Goal: Task Accomplishment & Management: Complete application form

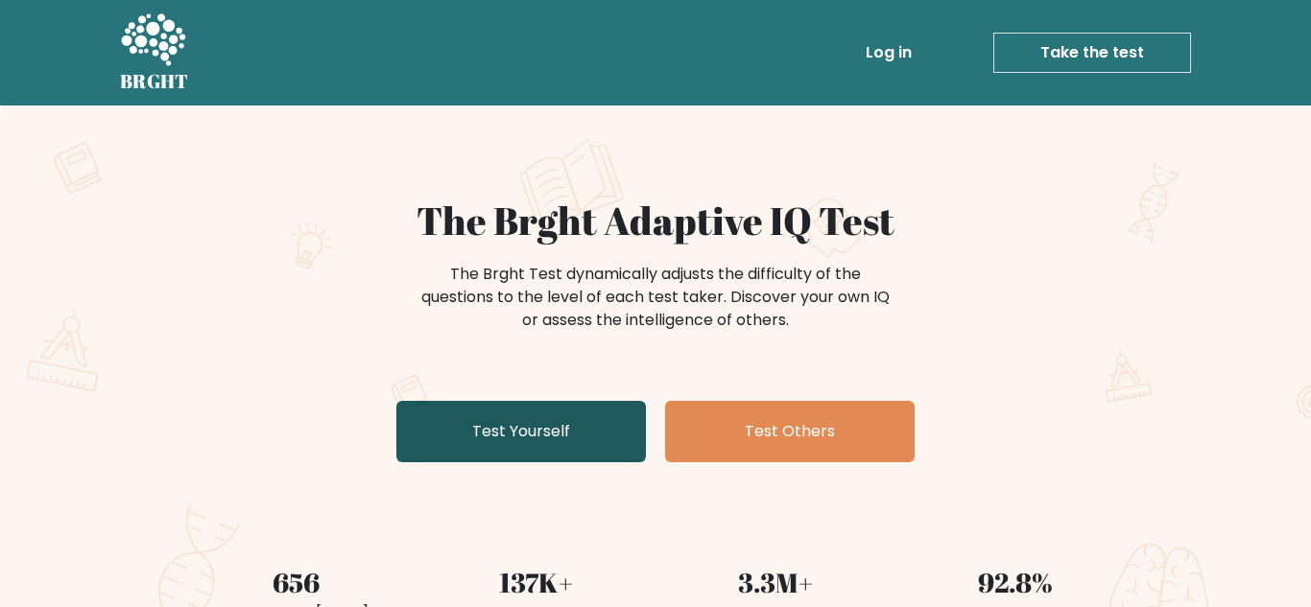
click at [584, 422] on link "Test Yourself" at bounding box center [520, 431] width 249 height 61
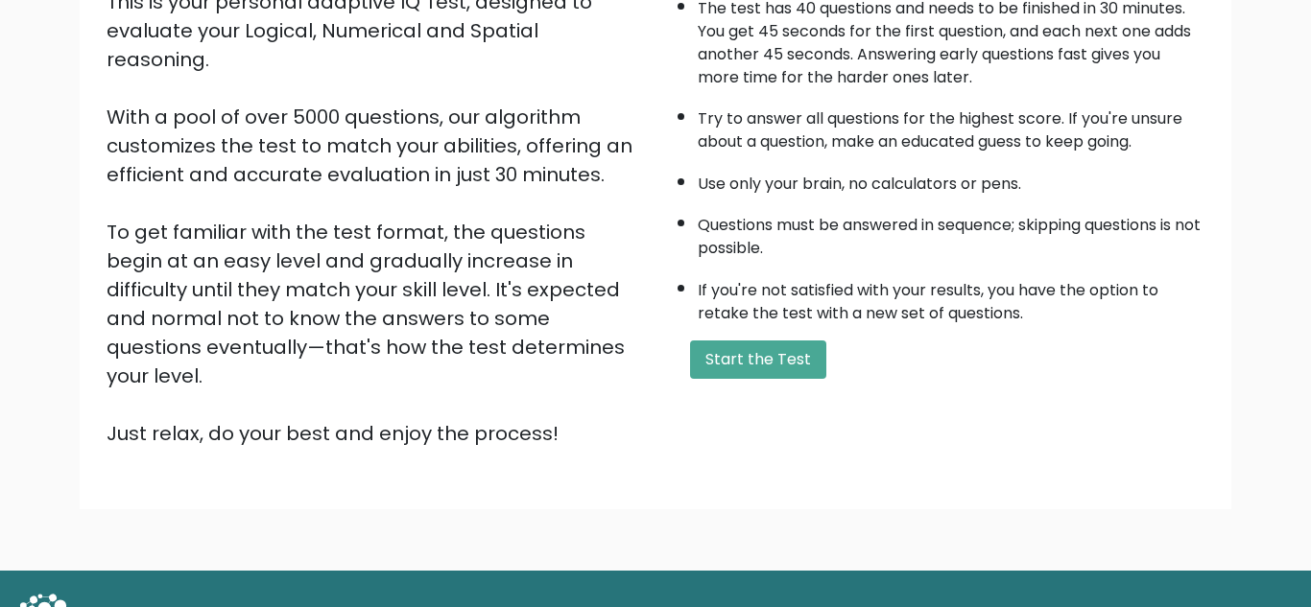
scroll to position [272, 0]
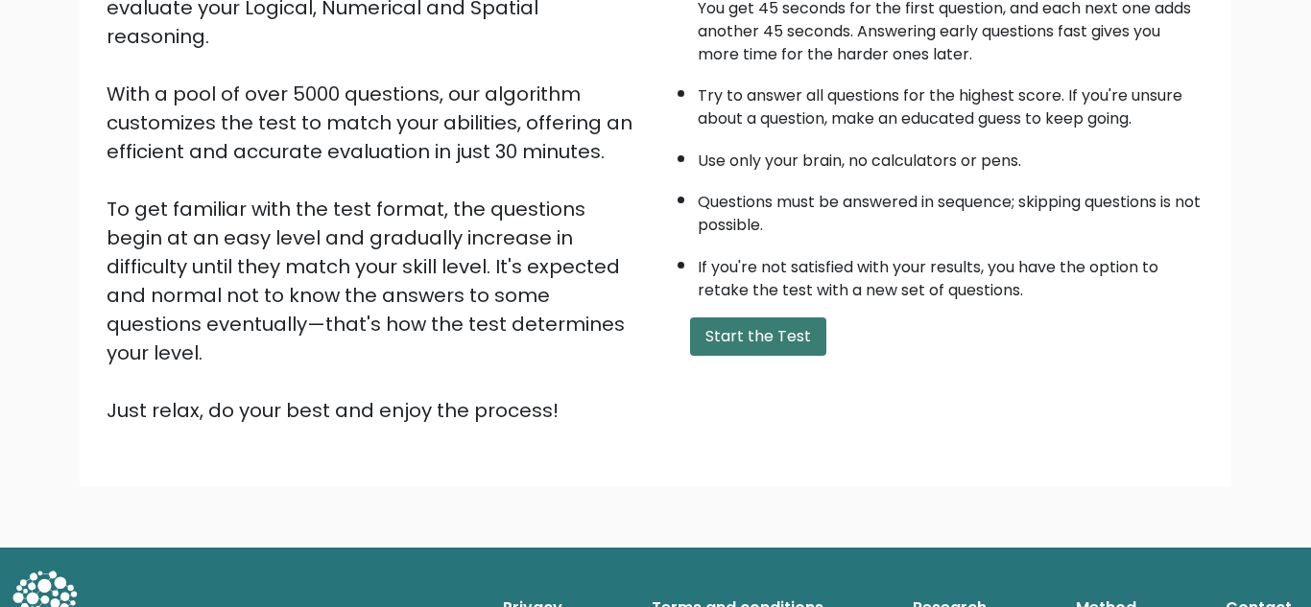
click at [742, 325] on button "Start the Test" at bounding box center [758, 337] width 136 height 38
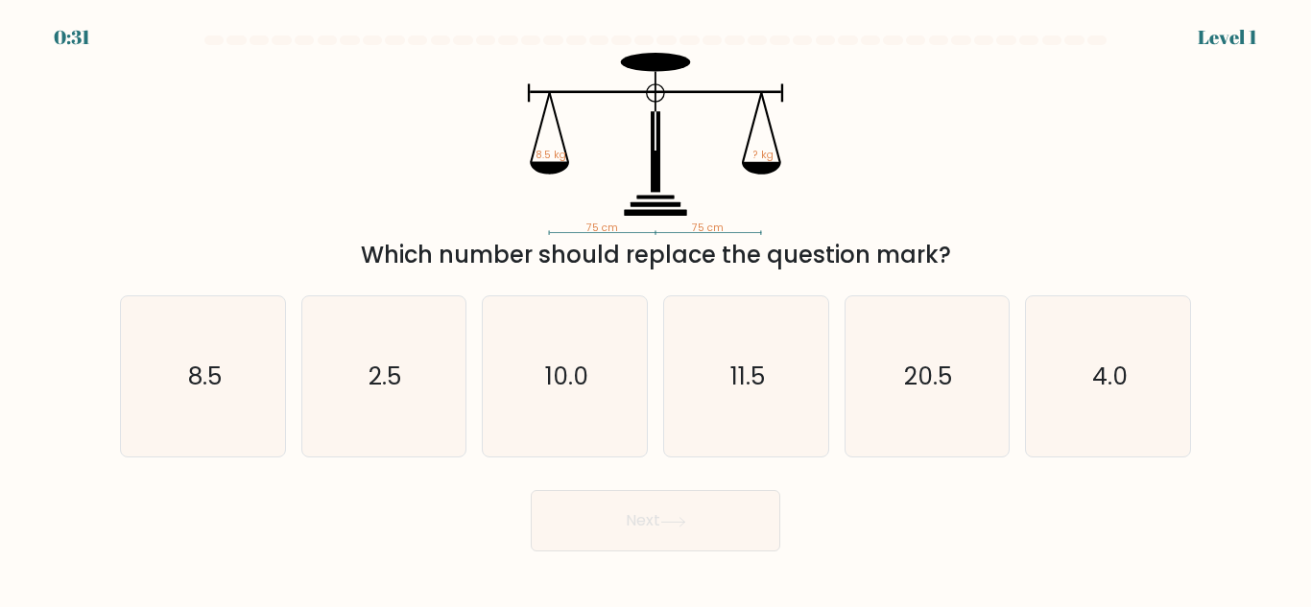
click at [283, 260] on div "Which number should replace the question mark?" at bounding box center [655, 255] width 1048 height 35
click at [187, 353] on icon "8.5" at bounding box center [203, 376] width 160 height 160
click at [655, 309] on input "a. 8.5" at bounding box center [655, 306] width 1 height 5
radio input "true"
click at [558, 523] on button "Next" at bounding box center [655, 520] width 249 height 61
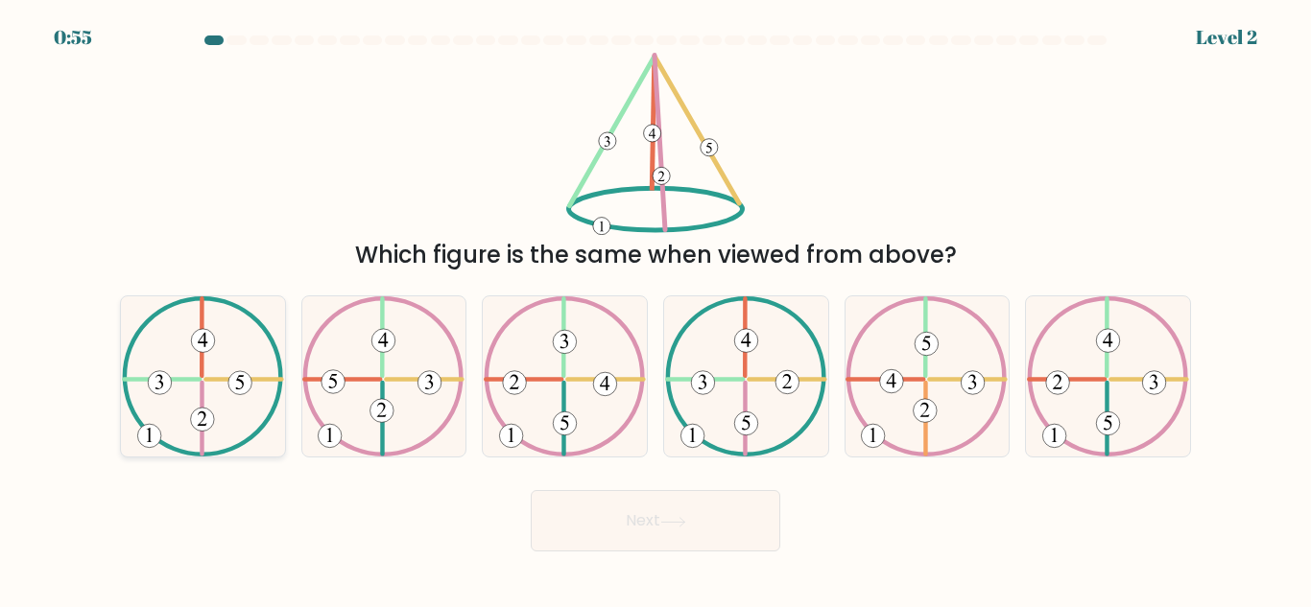
click at [236, 428] on icon at bounding box center [203, 376] width 162 height 160
click at [655, 309] on input "a." at bounding box center [655, 306] width 1 height 5
radio input "true"
click at [590, 537] on button "Next" at bounding box center [655, 520] width 249 height 61
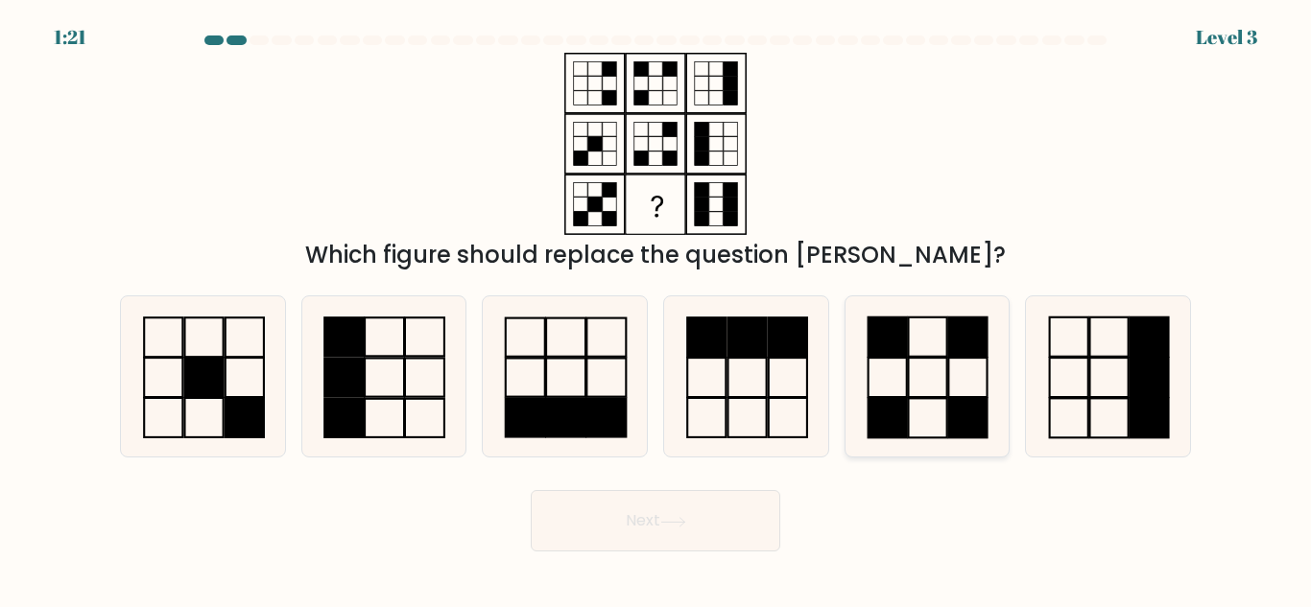
click at [933, 411] on icon at bounding box center [926, 376] width 160 height 160
click at [656, 309] on input "e." at bounding box center [655, 306] width 1 height 5
radio input "true"
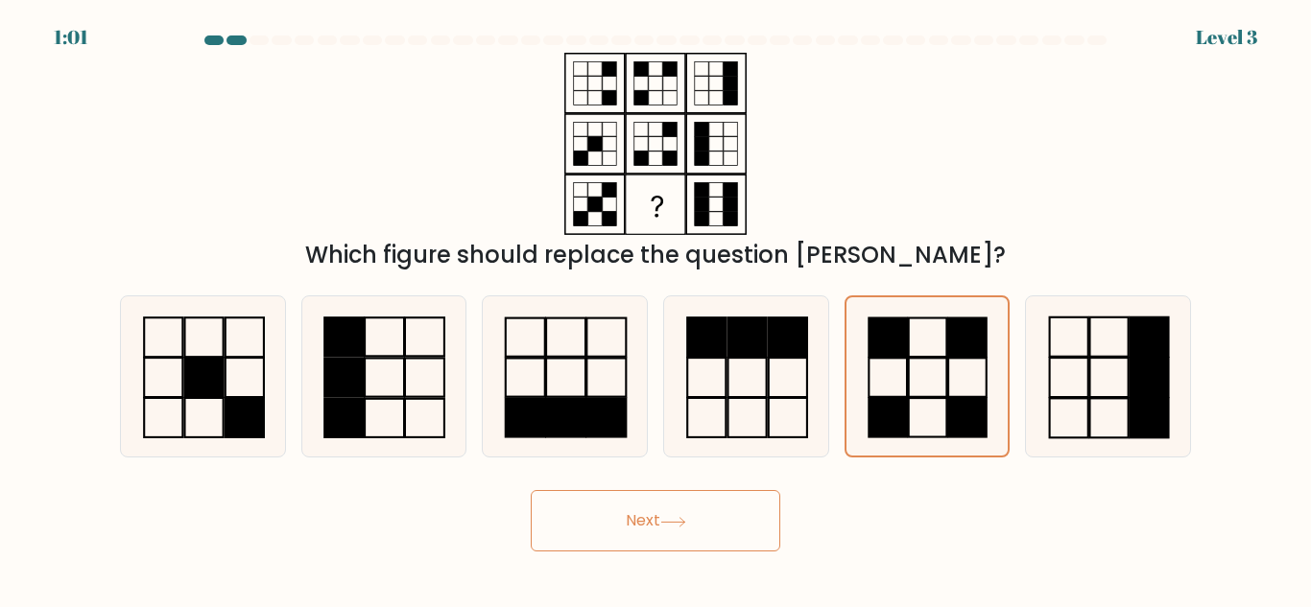
click at [641, 531] on button "Next" at bounding box center [655, 520] width 249 height 61
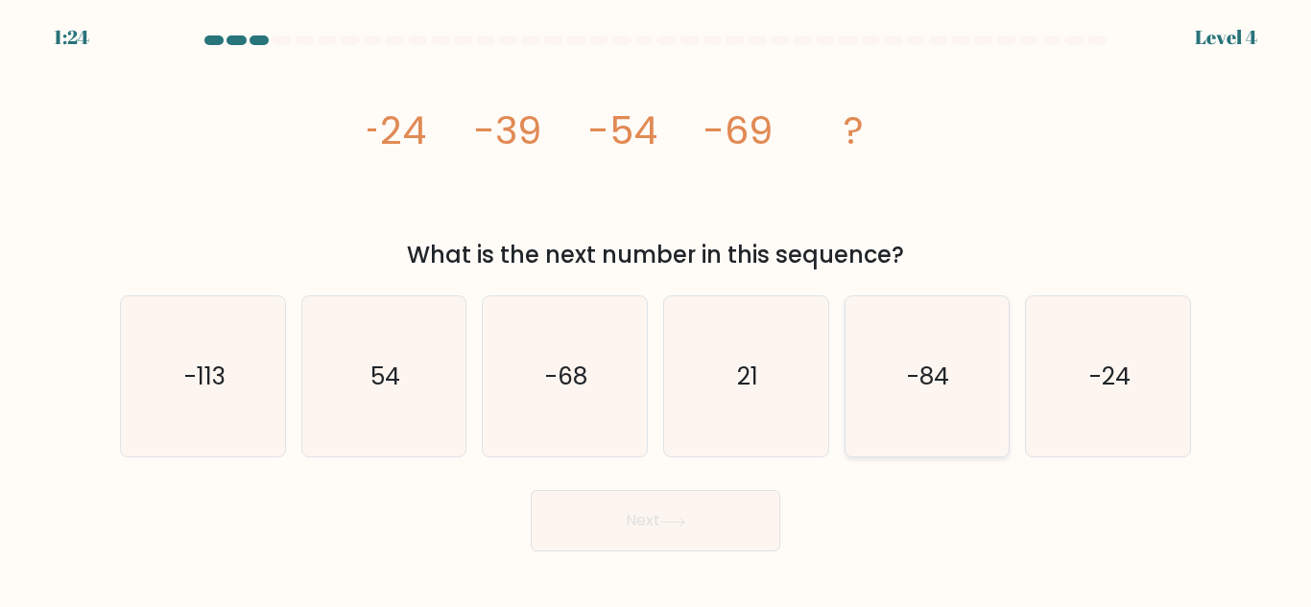
click at [859, 431] on icon "-84" at bounding box center [926, 376] width 160 height 160
click at [656, 309] on input "e. -84" at bounding box center [655, 306] width 1 height 5
radio input "true"
click at [574, 533] on button "Next" at bounding box center [655, 520] width 249 height 61
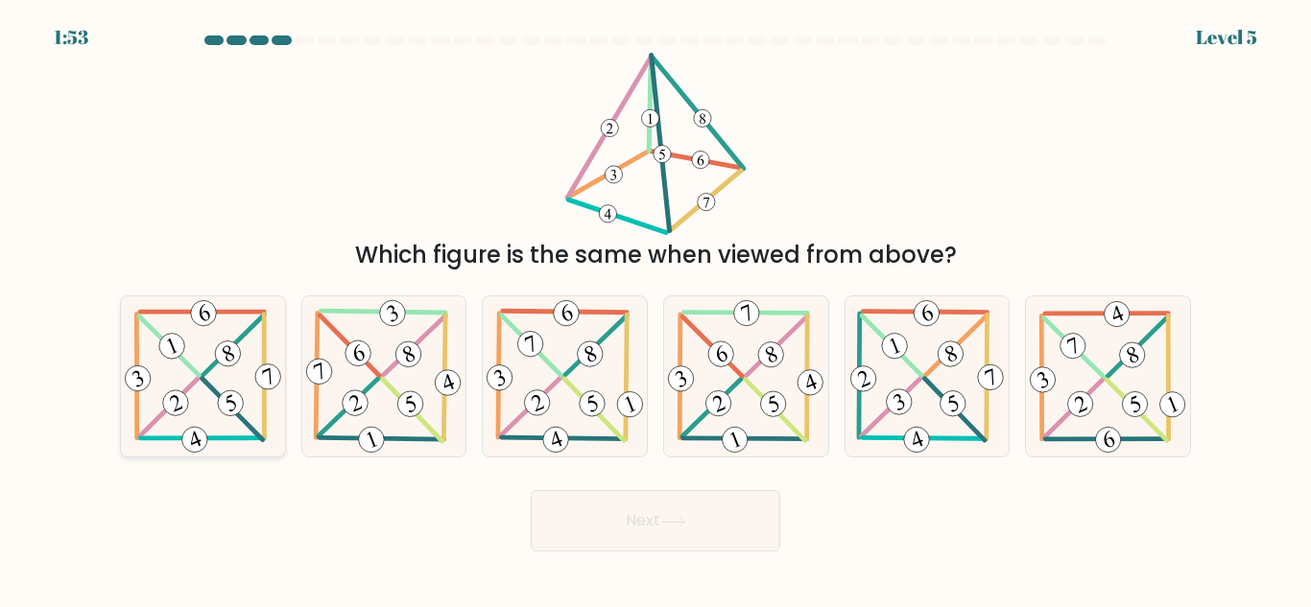
click at [281, 411] on icon at bounding box center [203, 376] width 164 height 160
click at [655, 309] on input "a." at bounding box center [655, 306] width 1 height 5
radio input "true"
click at [646, 592] on body "1:41 Level 5" at bounding box center [655, 303] width 1311 height 607
click at [570, 517] on button "Next" at bounding box center [655, 520] width 249 height 61
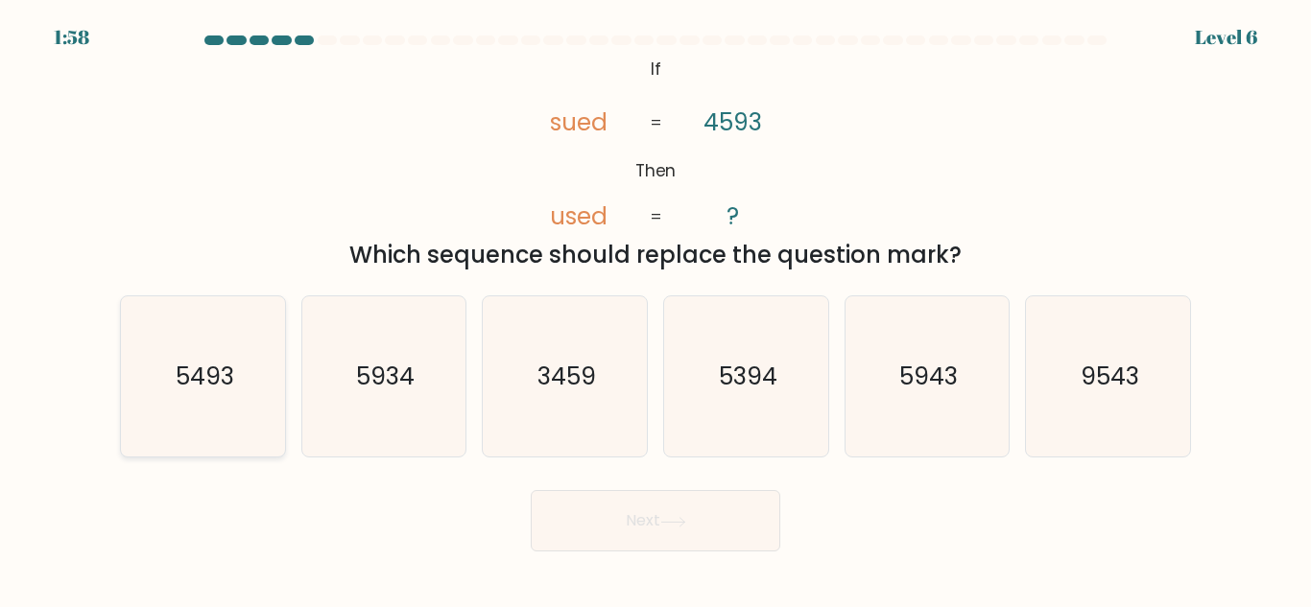
click at [215, 329] on icon "5493" at bounding box center [203, 376] width 160 height 160
click at [655, 309] on input "a. 5493" at bounding box center [655, 306] width 1 height 5
radio input "true"
click at [639, 537] on button "Next" at bounding box center [655, 520] width 249 height 61
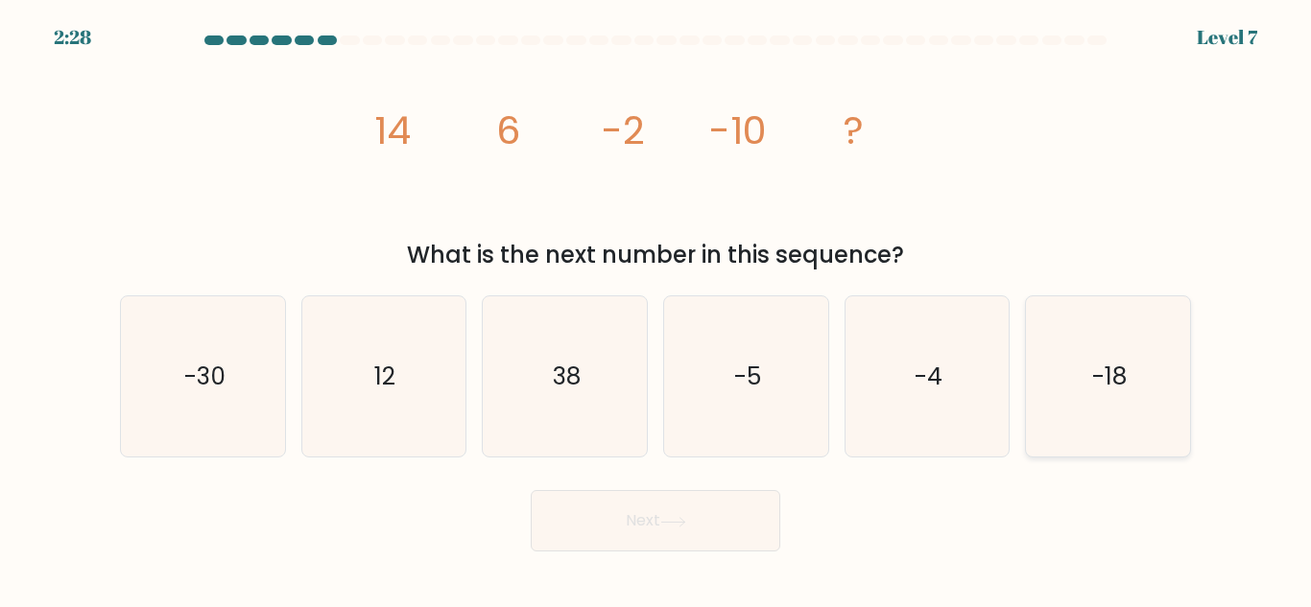
click at [1103, 423] on icon "-18" at bounding box center [1108, 376] width 160 height 160
click at [656, 309] on input "f. -18" at bounding box center [655, 306] width 1 height 5
radio input "true"
click at [616, 505] on button "Next" at bounding box center [655, 520] width 249 height 61
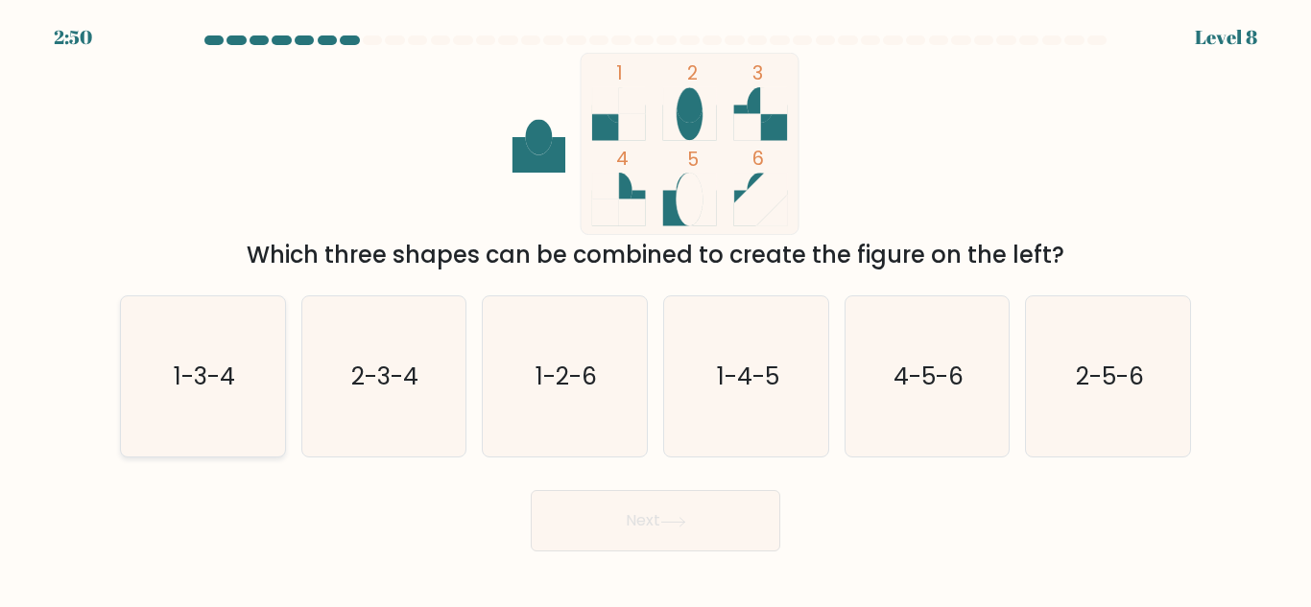
click at [212, 386] on text "1-3-4" at bounding box center [204, 377] width 61 height 34
click at [655, 309] on input "a. 1-3-4" at bounding box center [655, 306] width 1 height 5
radio input "true"
click at [569, 514] on button "Next" at bounding box center [655, 520] width 249 height 61
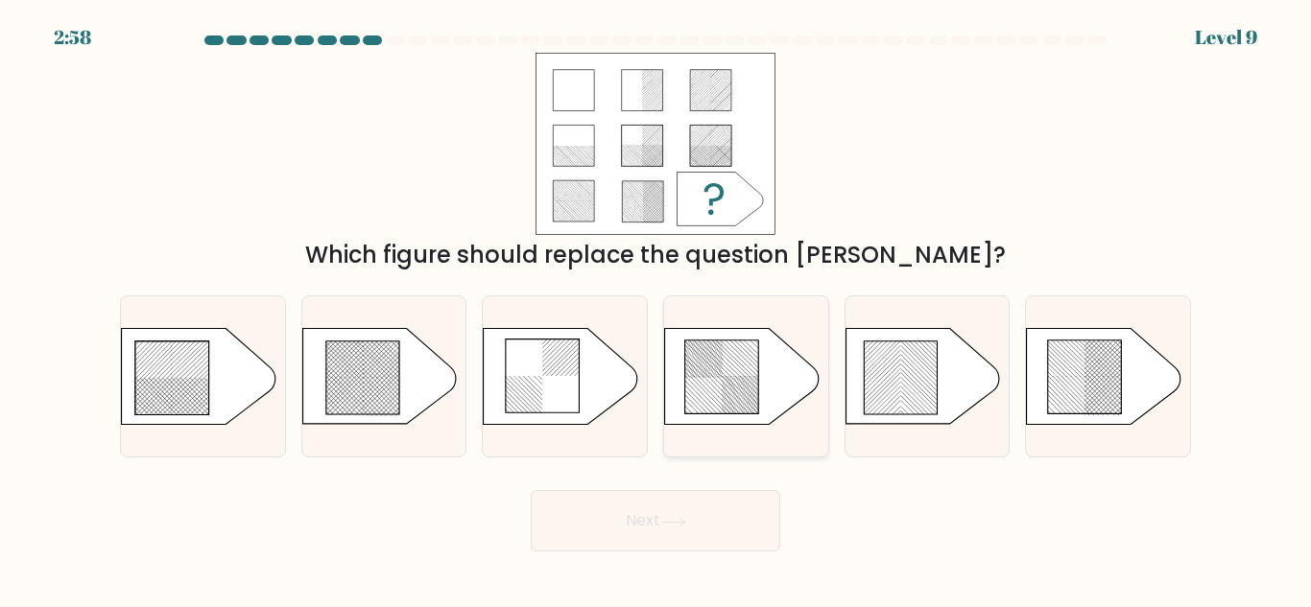
click at [754, 417] on rect at bounding box center [737, 400] width 647 height 628
click at [656, 309] on input "d." at bounding box center [655, 306] width 1 height 5
radio input "true"
click at [722, 511] on button "Next" at bounding box center [655, 520] width 249 height 61
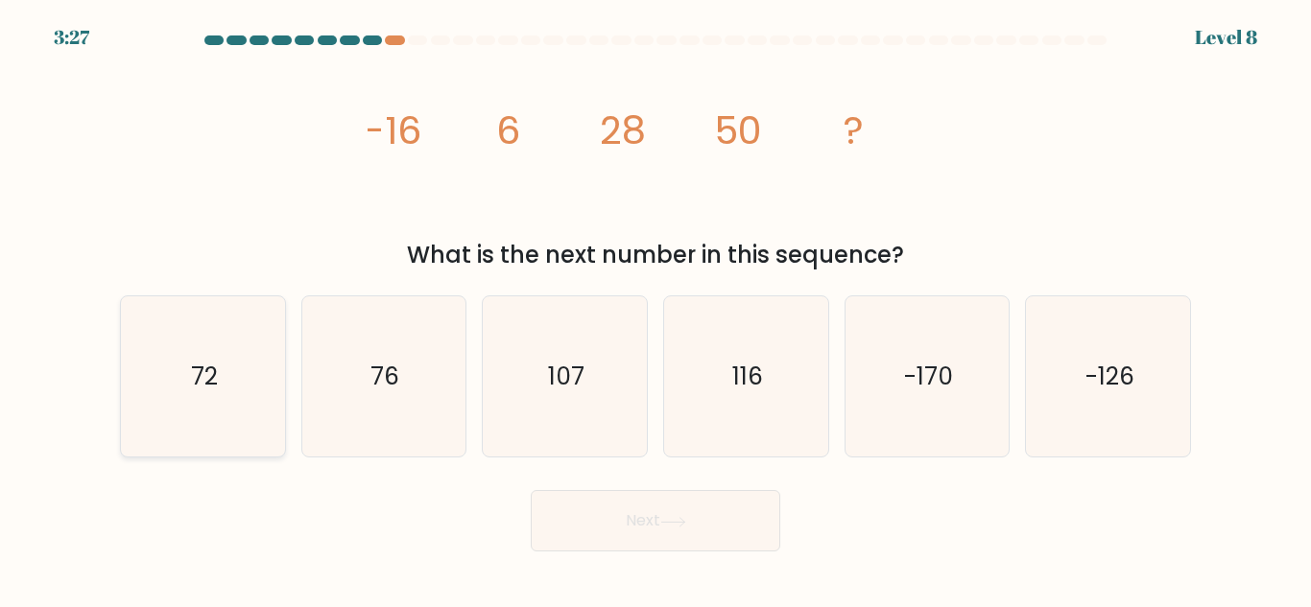
click at [247, 339] on icon "72" at bounding box center [203, 376] width 160 height 160
click at [655, 309] on input "a. 72" at bounding box center [655, 306] width 1 height 5
radio input "true"
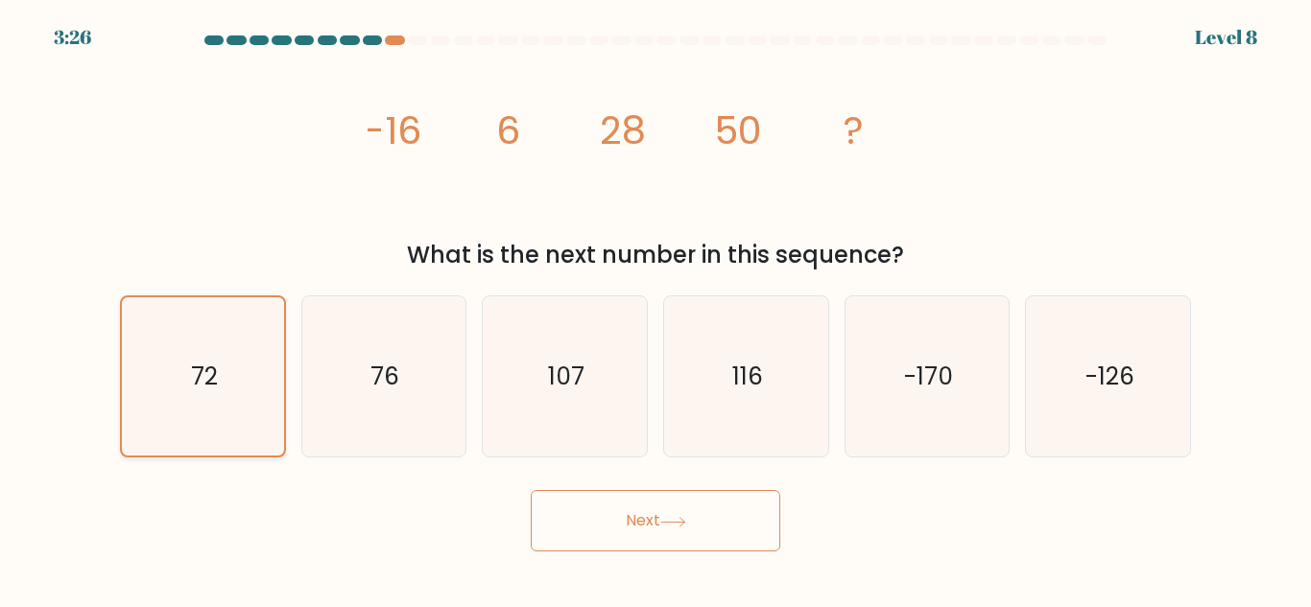
click at [249, 341] on icon "72" at bounding box center [203, 376] width 158 height 158
click at [655, 309] on input "a. 72" at bounding box center [655, 306] width 1 height 5
click at [670, 531] on button "Next" at bounding box center [655, 520] width 249 height 61
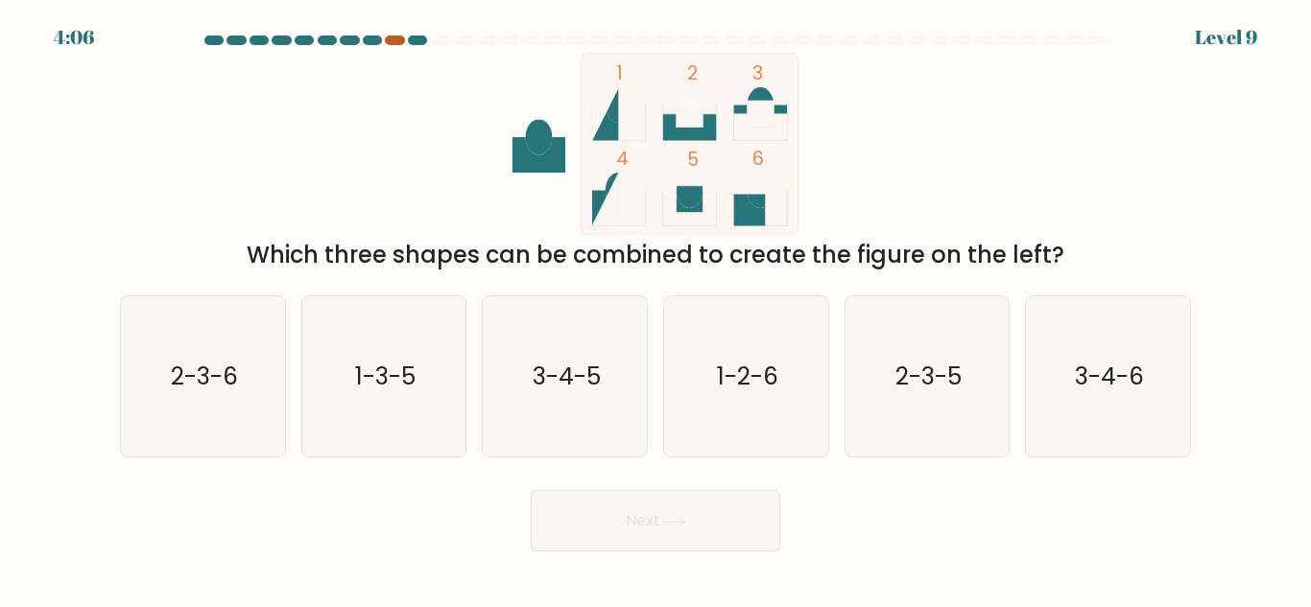
click at [397, 36] on div at bounding box center [394, 41] width 19 height 10
click at [401, 42] on div at bounding box center [394, 41] width 19 height 10
click at [957, 335] on icon "2-3-5" at bounding box center [926, 376] width 160 height 160
click at [656, 309] on input "e. 2-3-5" at bounding box center [655, 306] width 1 height 5
radio input "true"
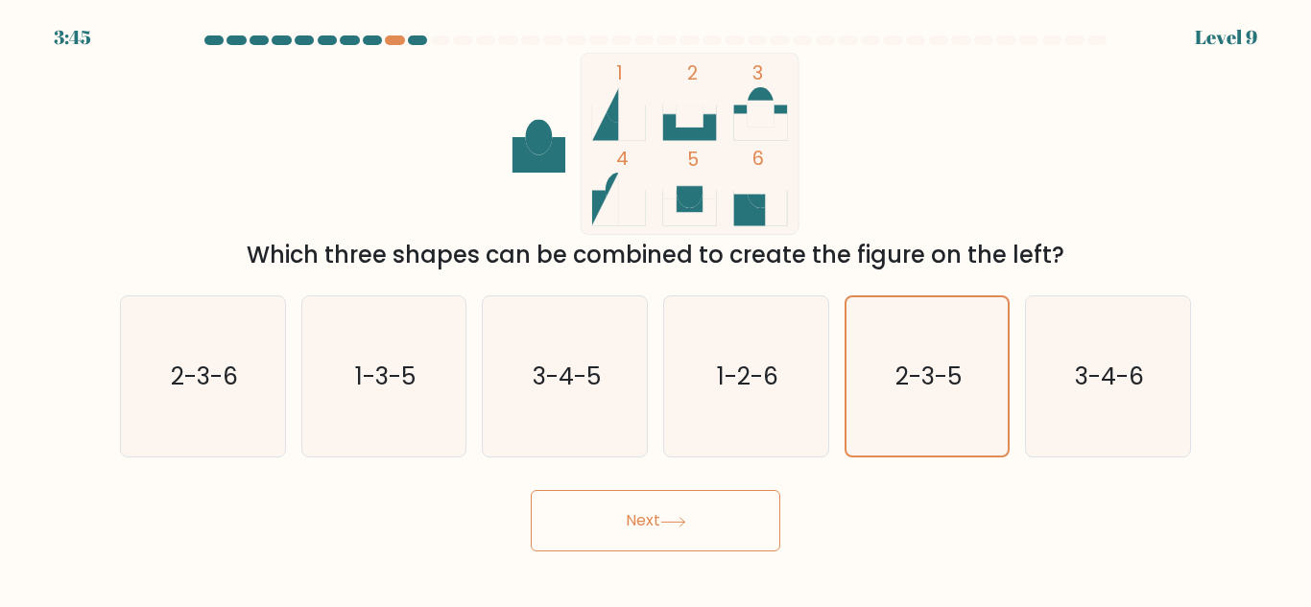
click at [775, 495] on button "Next" at bounding box center [655, 520] width 249 height 61
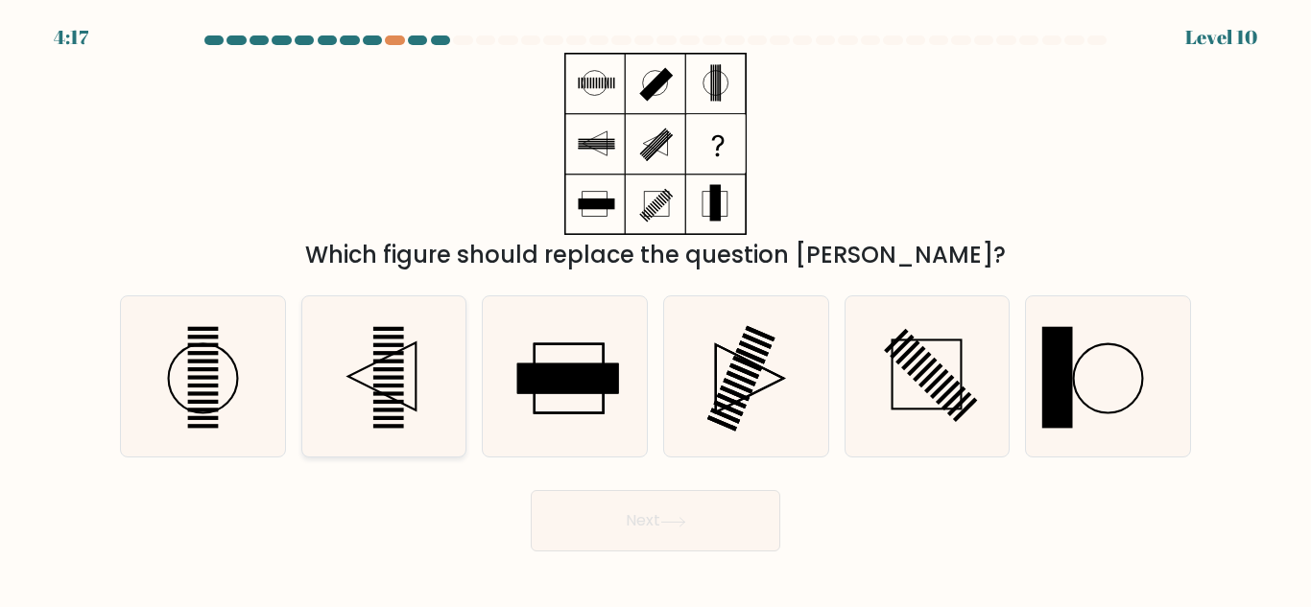
click at [391, 420] on rect at bounding box center [388, 418] width 31 height 4
click at [655, 309] on input "b." at bounding box center [655, 306] width 1 height 5
radio input "true"
click at [634, 546] on button "Next" at bounding box center [655, 520] width 249 height 61
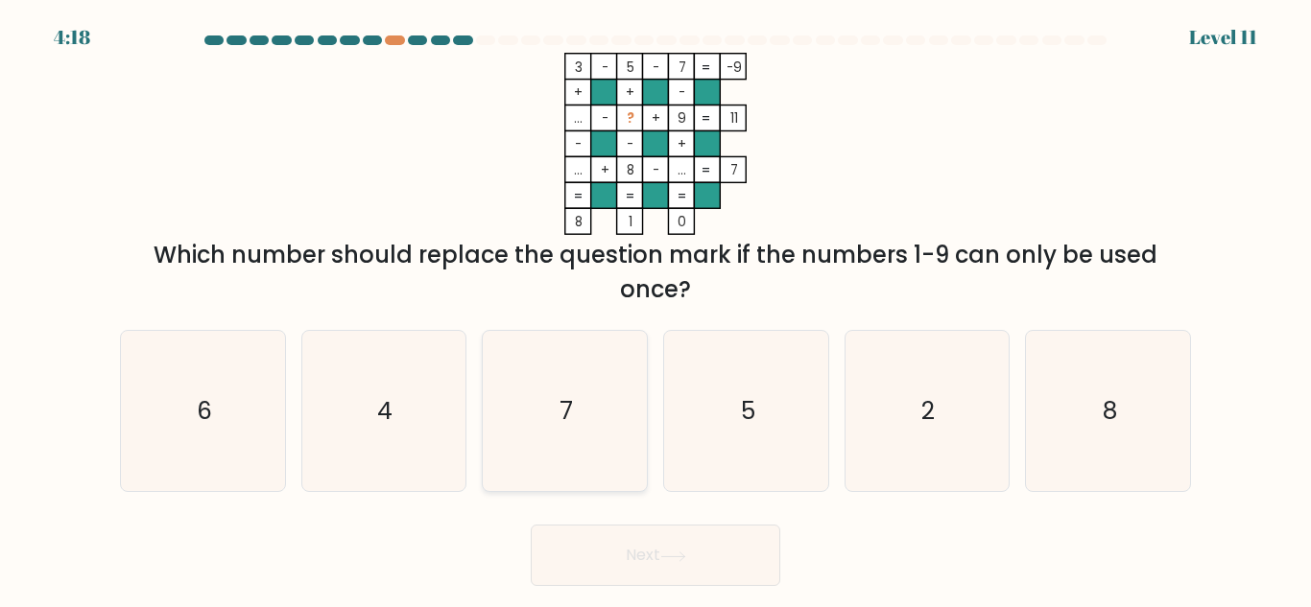
click at [623, 365] on icon "7" at bounding box center [565, 411] width 160 height 160
click at [655, 309] on input "c. 7" at bounding box center [655, 306] width 1 height 5
radio input "true"
click at [728, 568] on button "Next" at bounding box center [655, 555] width 249 height 61
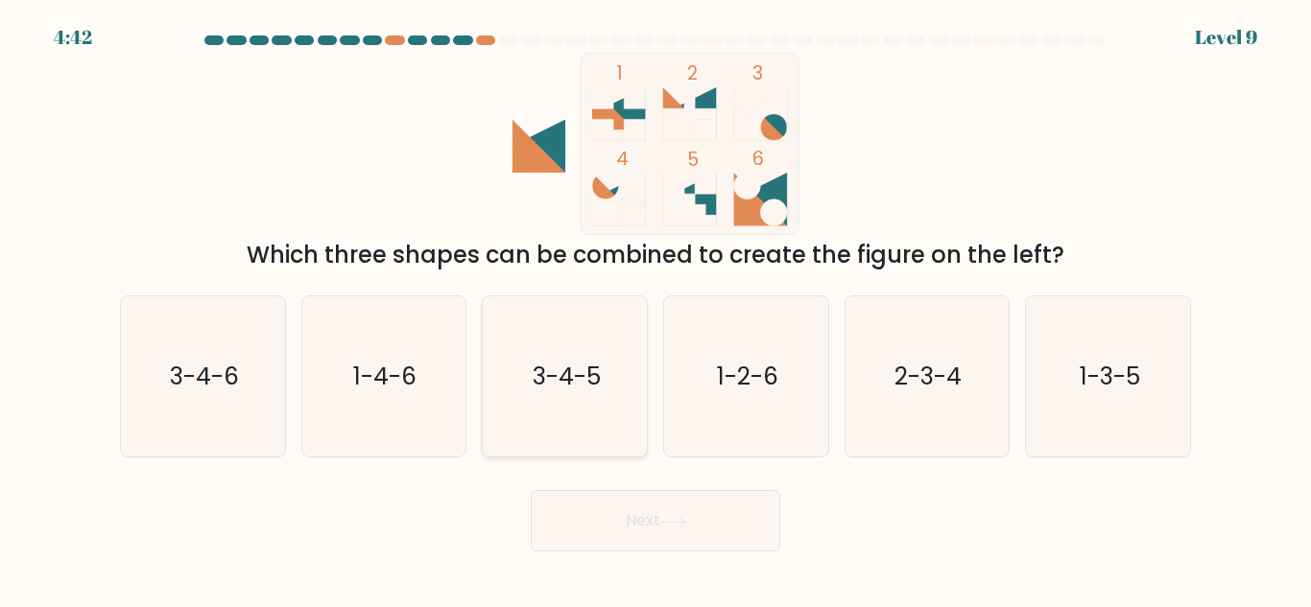
click at [545, 420] on icon "3-4-5" at bounding box center [565, 376] width 160 height 160
click at [655, 309] on input "c. 3-4-5" at bounding box center [655, 306] width 1 height 5
radio input "true"
click at [588, 483] on div "Next" at bounding box center [655, 516] width 1094 height 71
click at [598, 508] on button "Next" at bounding box center [655, 520] width 249 height 61
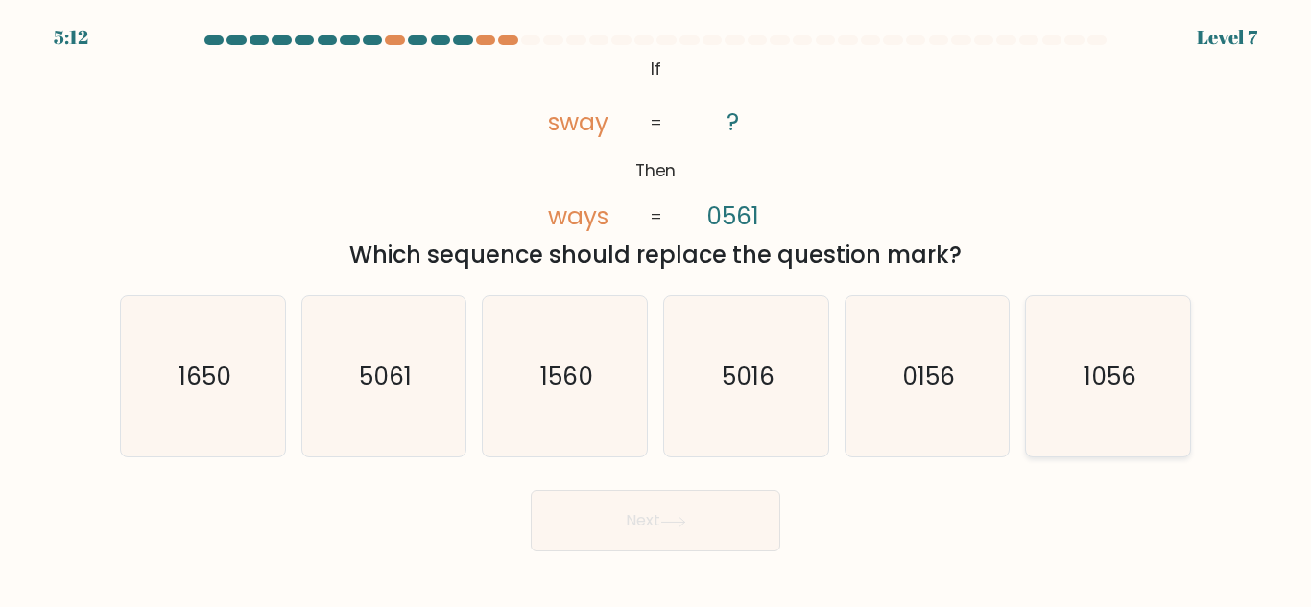
click at [1030, 419] on icon "1056" at bounding box center [1108, 376] width 160 height 160
click at [656, 309] on input "f. 1056" at bounding box center [655, 306] width 1 height 5
radio input "true"
click at [700, 577] on body "5:11 Level 7 If" at bounding box center [655, 303] width 1311 height 607
click at [683, 537] on button "Next" at bounding box center [655, 520] width 249 height 61
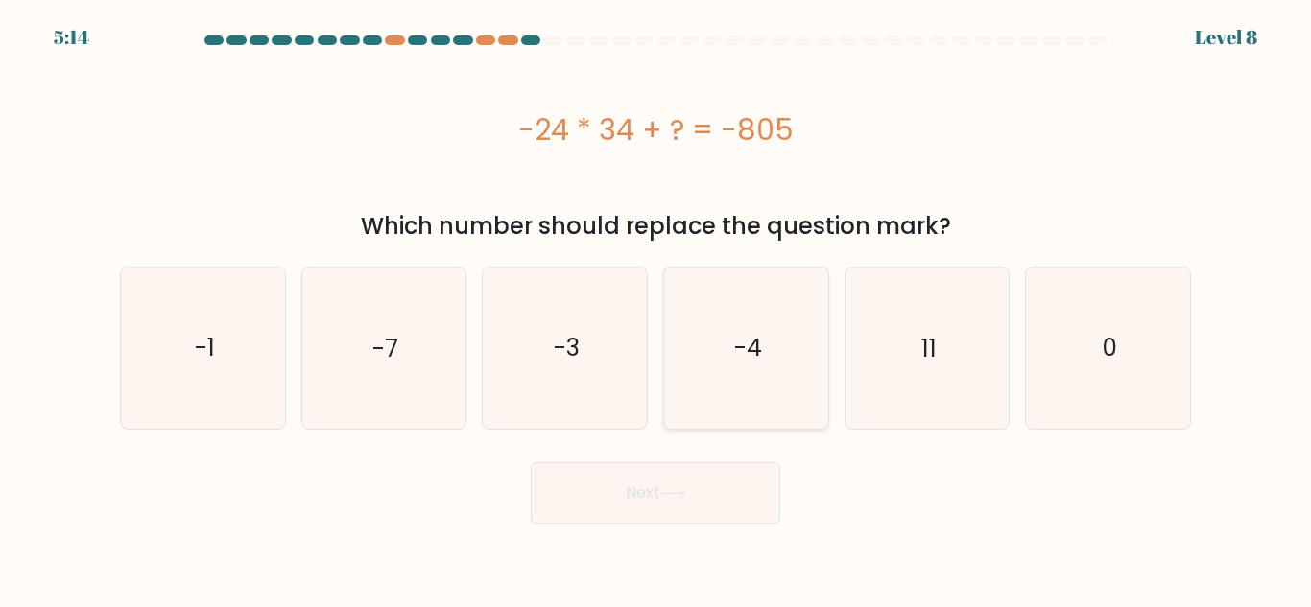
click at [805, 354] on icon "-4" at bounding box center [746, 348] width 160 height 160
click at [656, 309] on input "d. -4" at bounding box center [655, 306] width 1 height 5
radio input "true"
click at [655, 363] on div "d. -4" at bounding box center [745, 348] width 181 height 162
click at [617, 367] on icon "-3" at bounding box center [565, 348] width 160 height 160
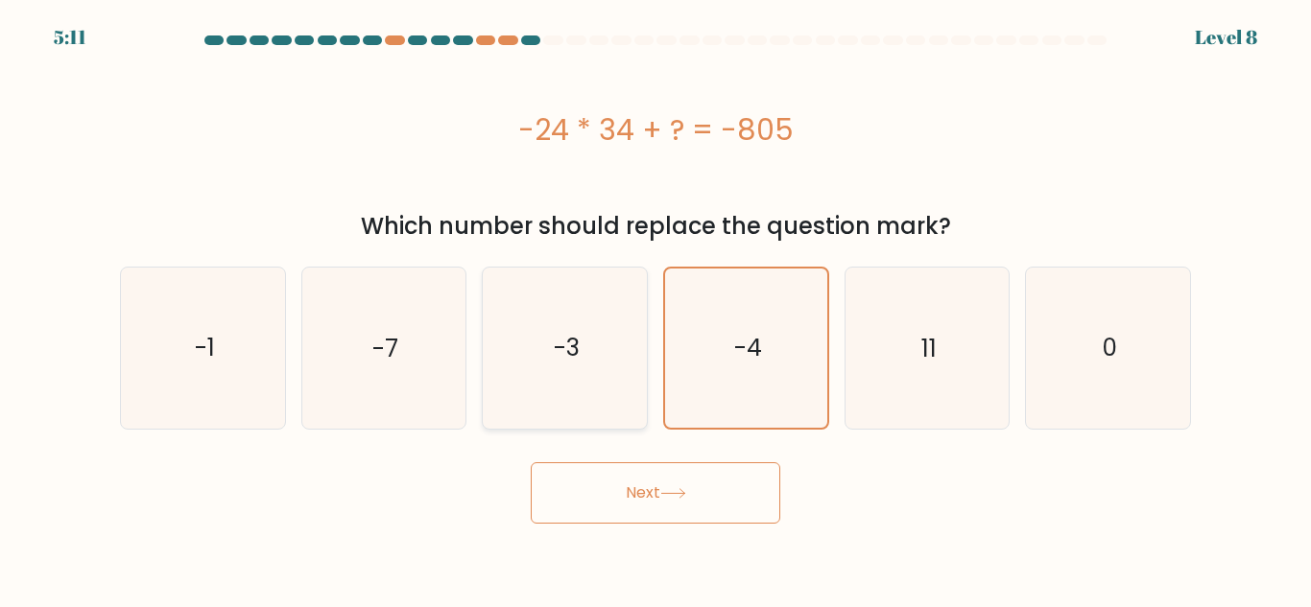
click at [655, 309] on input "c. -3" at bounding box center [655, 306] width 1 height 5
radio input "true"
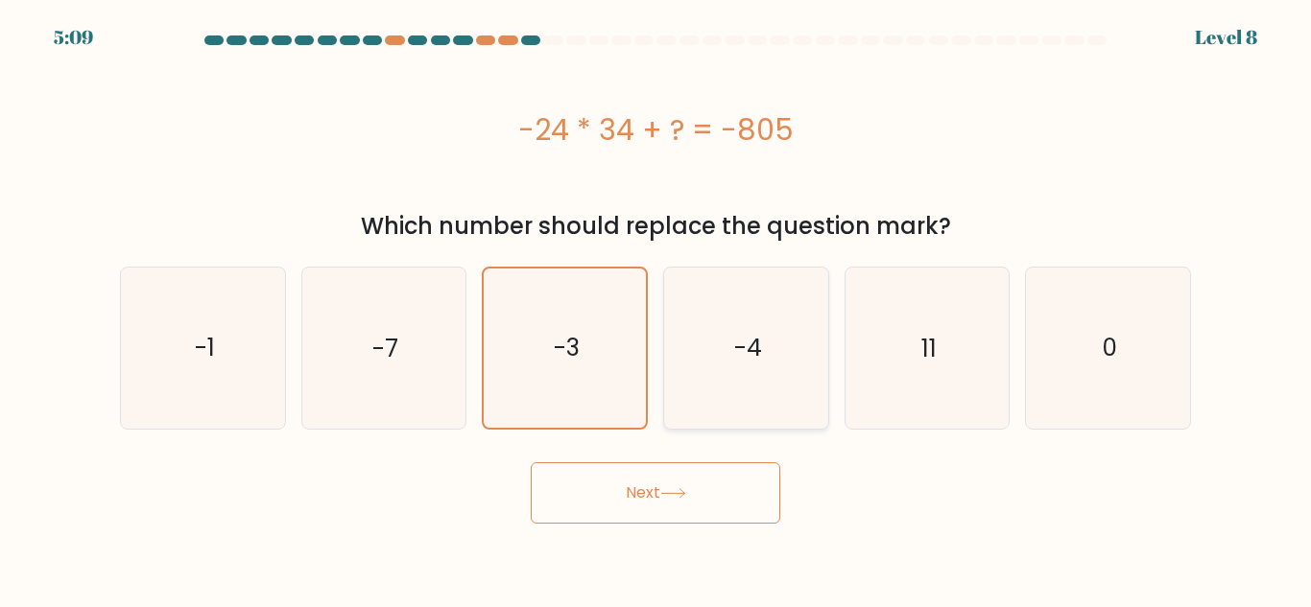
click at [720, 355] on icon "-4" at bounding box center [746, 348] width 160 height 160
click at [656, 309] on input "d. -4" at bounding box center [655, 306] width 1 height 5
radio input "true"
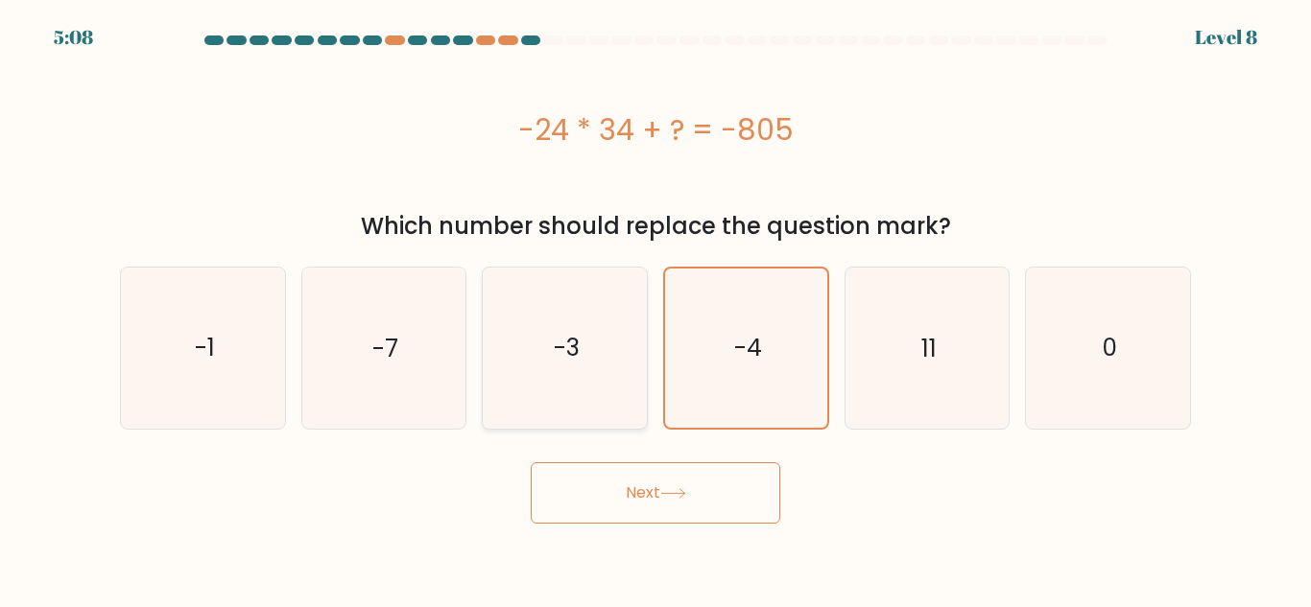
click at [598, 334] on icon "-3" at bounding box center [565, 348] width 160 height 160
click at [655, 309] on input "c. -3" at bounding box center [655, 306] width 1 height 5
radio input "true"
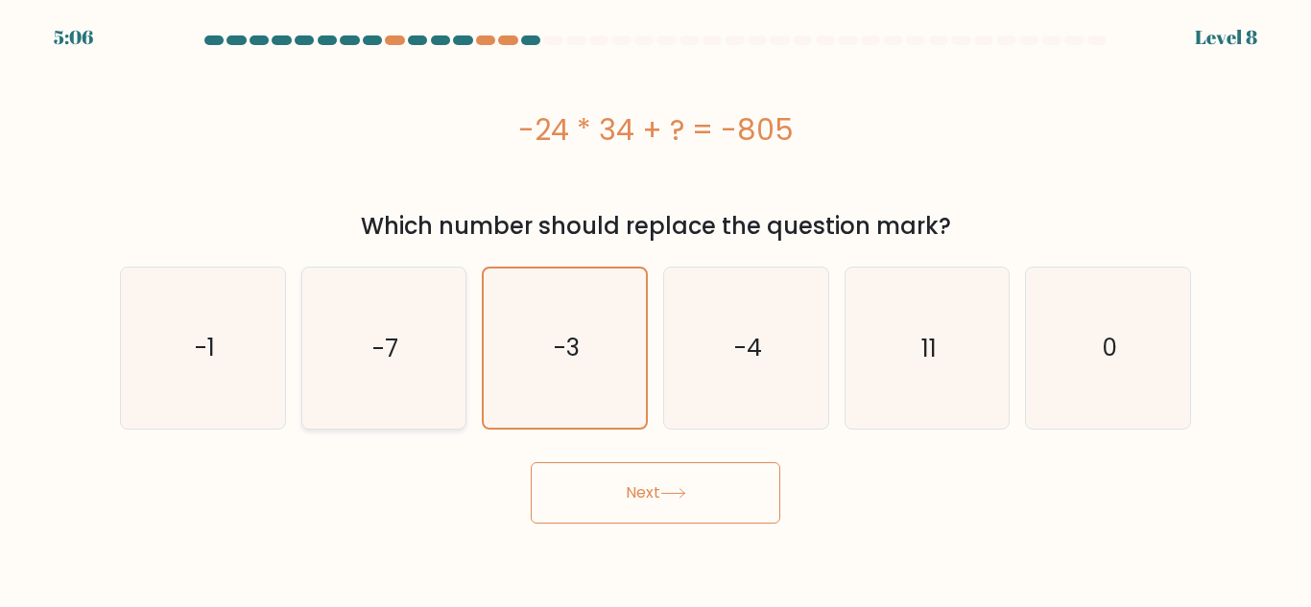
click at [429, 324] on icon "-7" at bounding box center [383, 348] width 160 height 160
click at [655, 309] on input "b. -7" at bounding box center [655, 306] width 1 height 5
radio input "true"
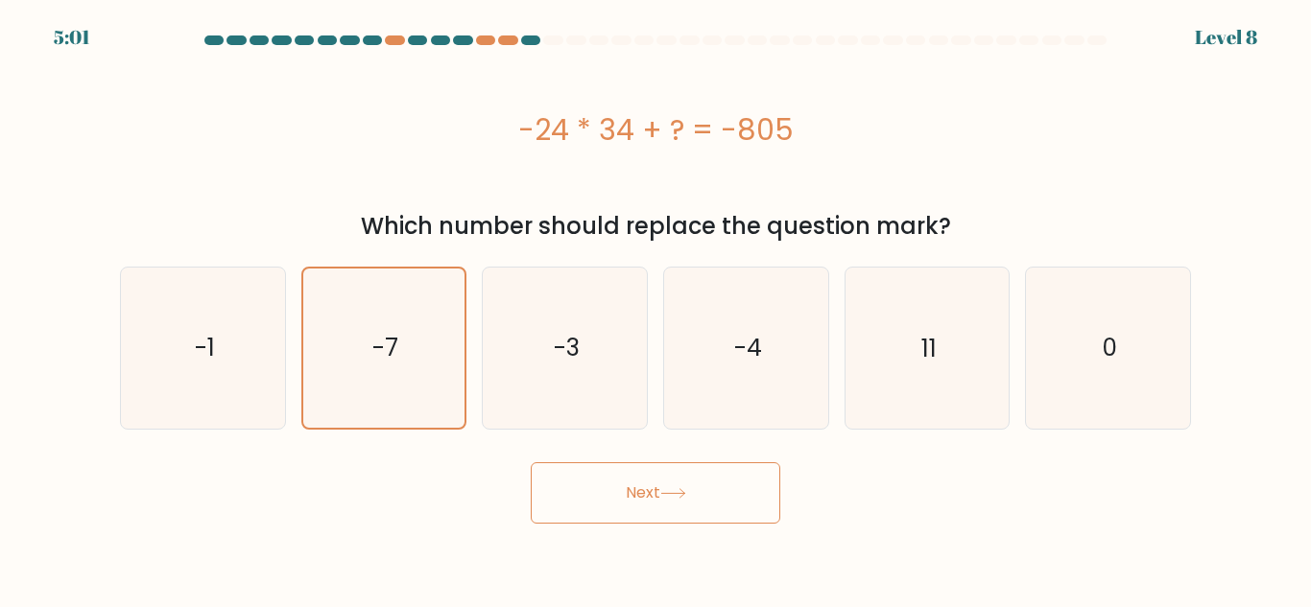
click at [707, 467] on button "Next" at bounding box center [655, 492] width 249 height 61
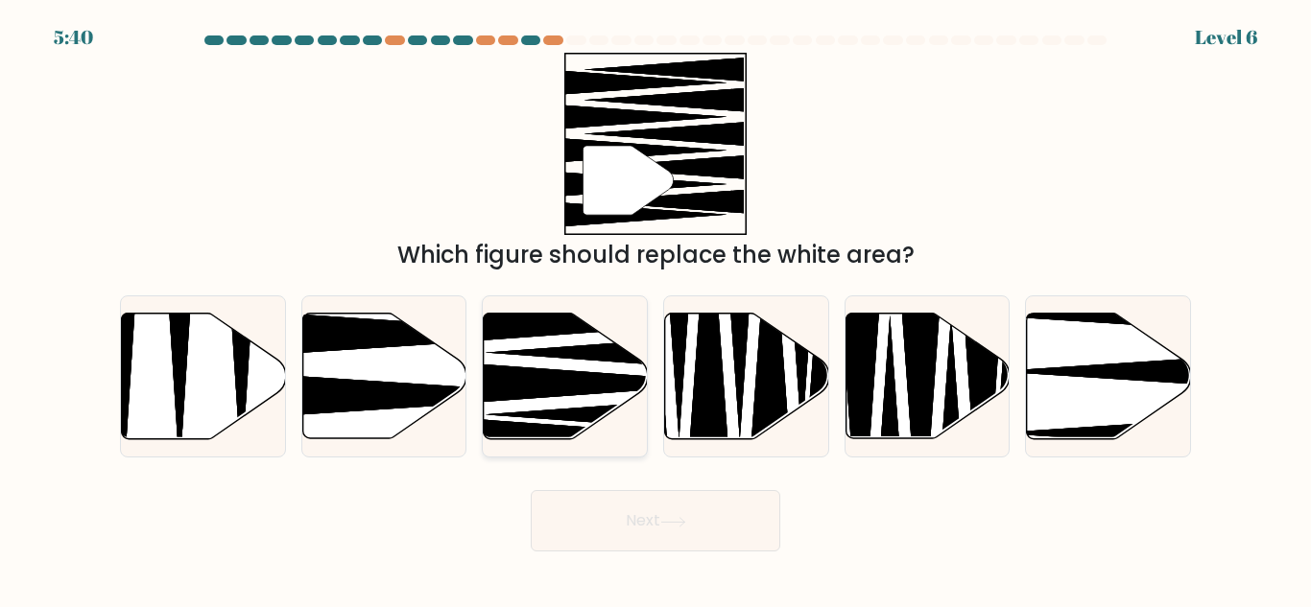
click at [556, 377] on icon at bounding box center [597, 383] width 295 height 42
click at [655, 309] on input "c." at bounding box center [655, 306] width 1 height 5
radio input "true"
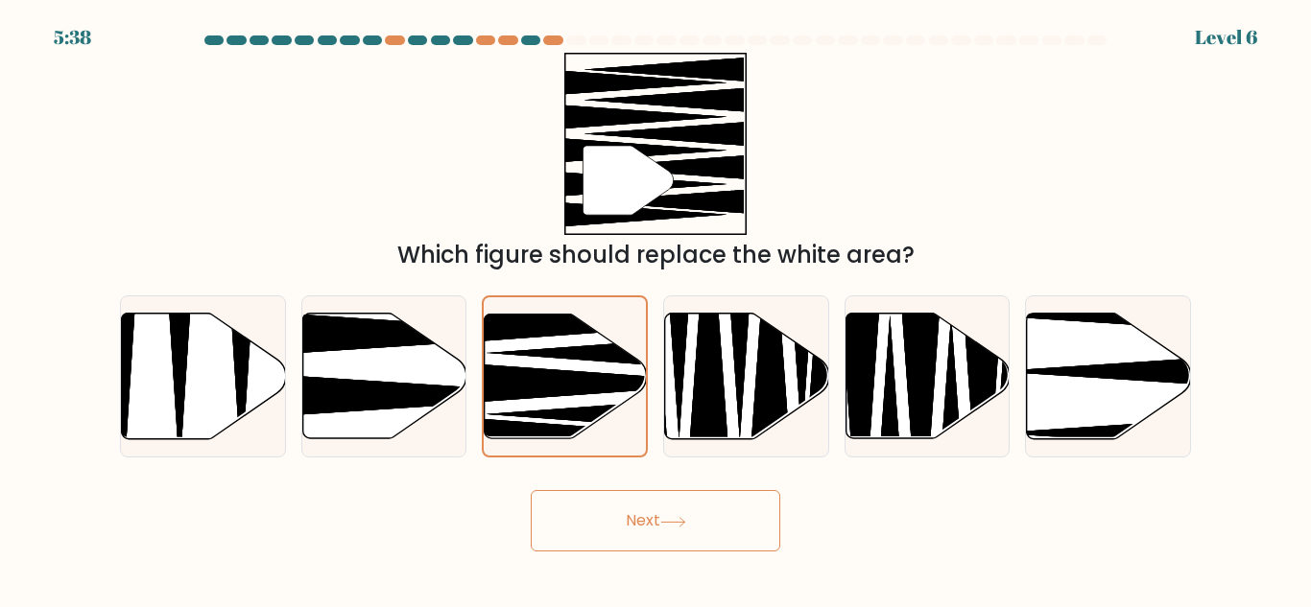
click at [675, 488] on div "Next" at bounding box center [655, 516] width 1094 height 71
click at [683, 517] on icon at bounding box center [673, 522] width 26 height 11
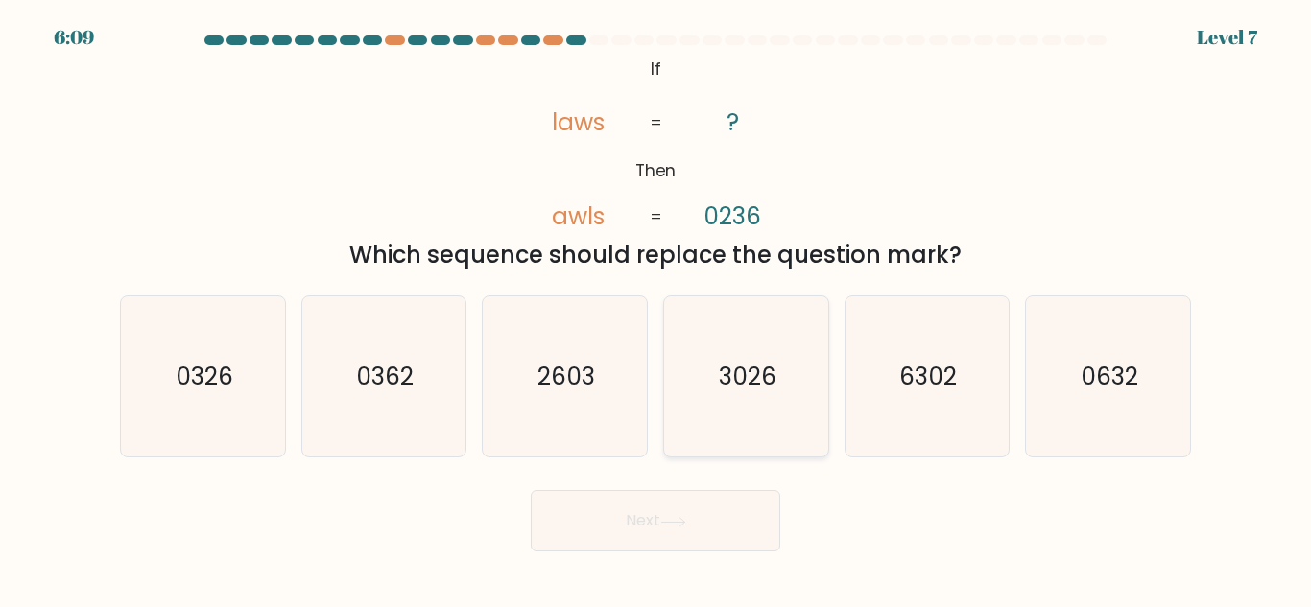
click at [746, 348] on icon "3026" at bounding box center [746, 376] width 160 height 160
click at [656, 309] on input "d. 3026" at bounding box center [655, 306] width 1 height 5
radio input "true"
click at [755, 515] on button "Next" at bounding box center [655, 520] width 249 height 61
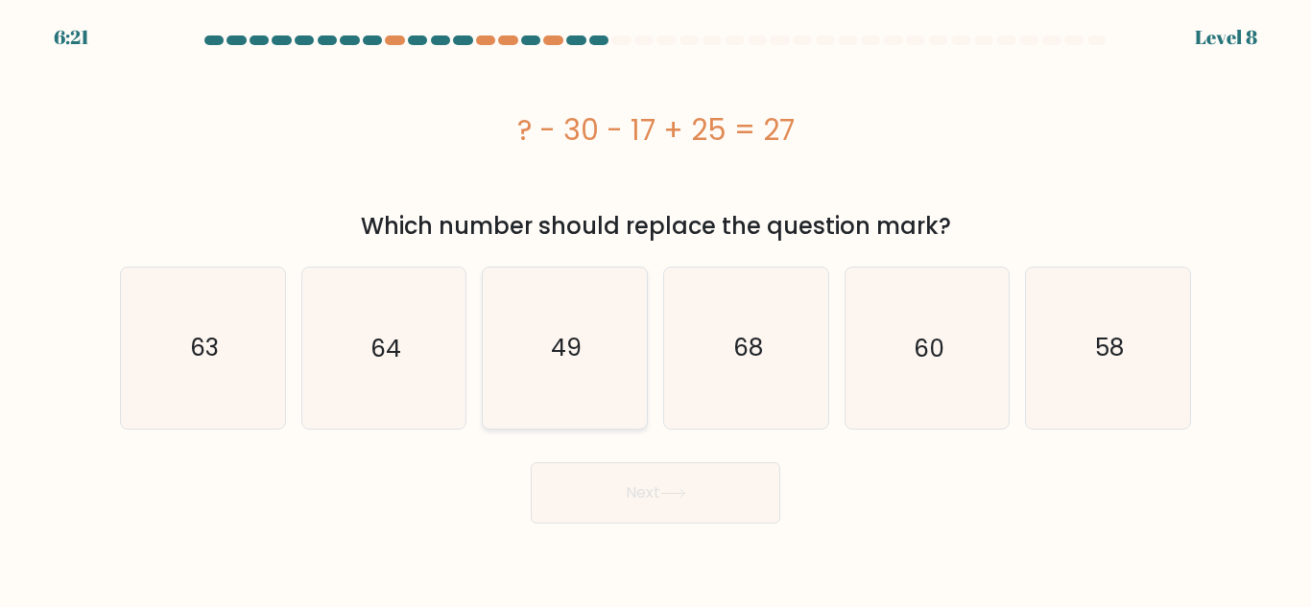
click at [609, 346] on icon "49" at bounding box center [565, 348] width 160 height 160
click at [655, 309] on input "c. 49" at bounding box center [655, 306] width 1 height 5
radio input "true"
click at [655, 507] on button "Next" at bounding box center [655, 492] width 249 height 61
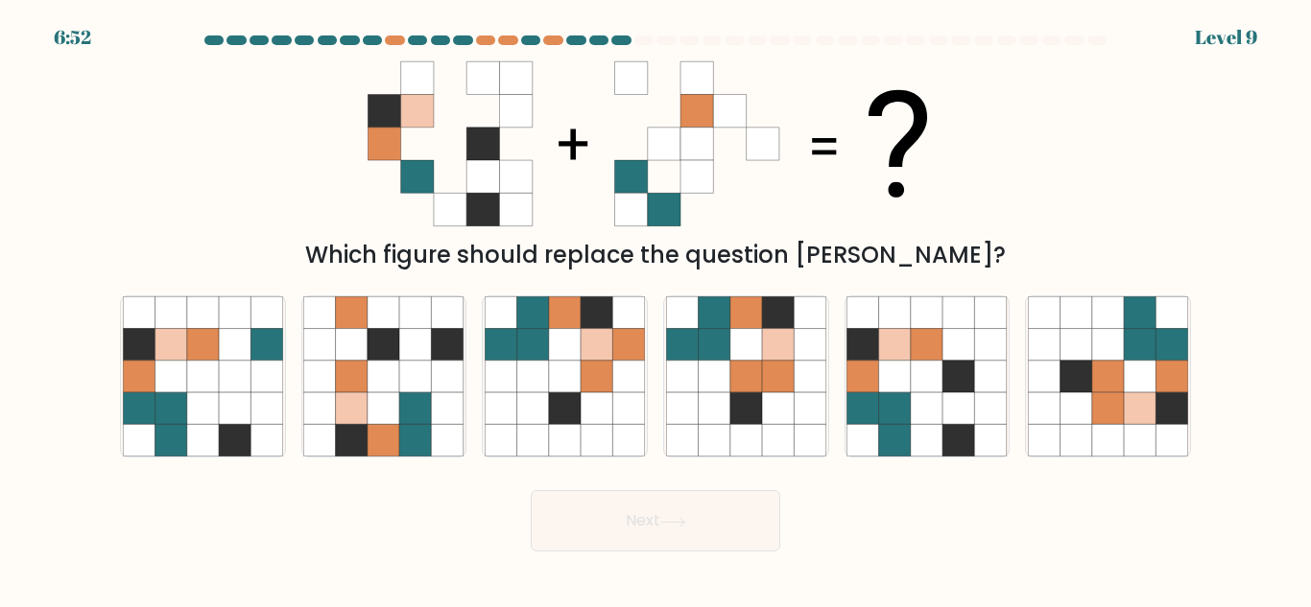
click at [1010, 533] on div "Next" at bounding box center [655, 516] width 1094 height 71
click at [907, 454] on icon at bounding box center [895, 441] width 32 height 32
click at [656, 309] on input "e." at bounding box center [655, 306] width 1 height 5
radio input "true"
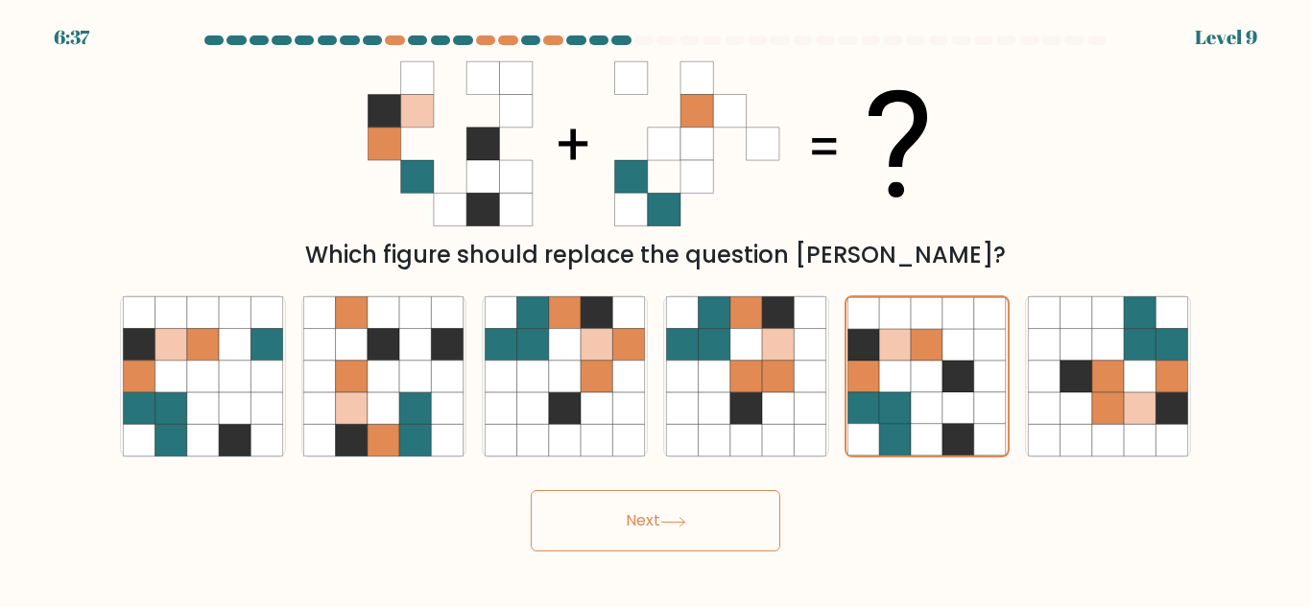
click at [746, 530] on button "Next" at bounding box center [655, 520] width 249 height 61
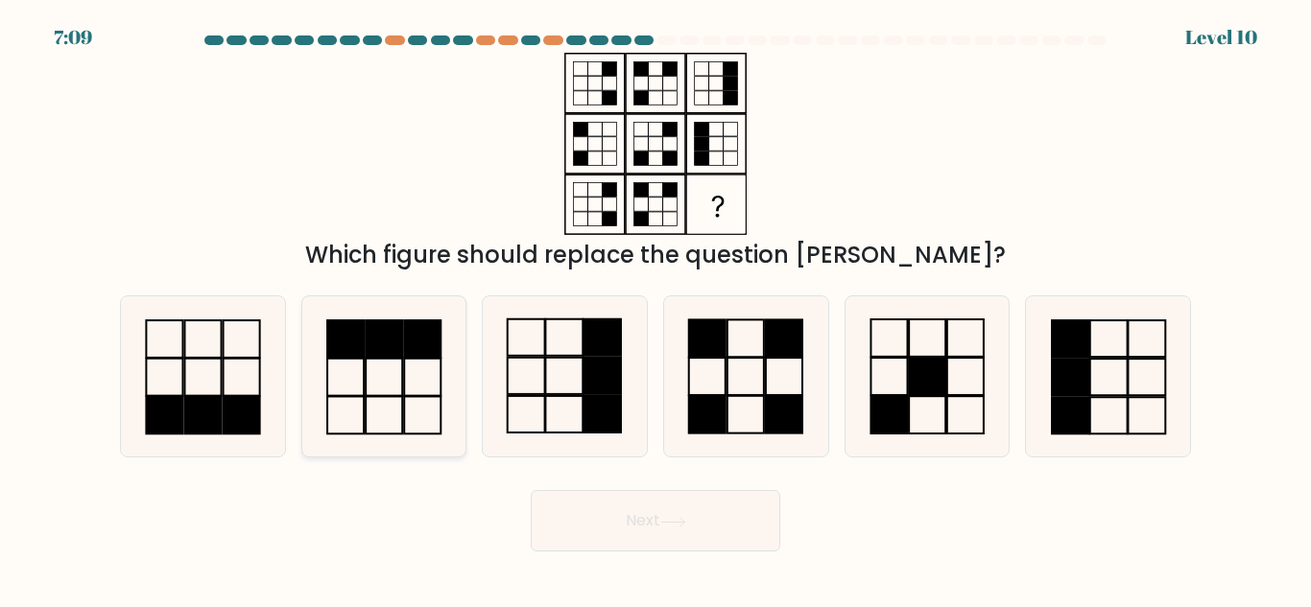
click at [419, 379] on icon at bounding box center [383, 376] width 160 height 160
click at [655, 309] on input "b." at bounding box center [655, 306] width 1 height 5
radio input "true"
click at [619, 533] on button "Next" at bounding box center [655, 520] width 249 height 61
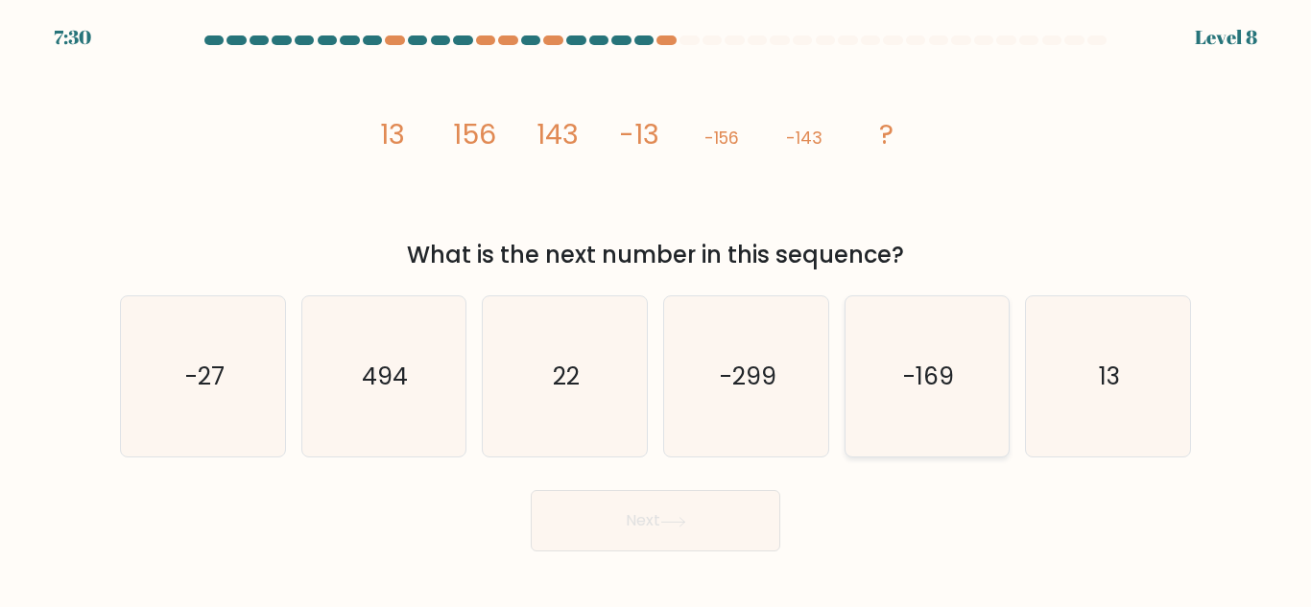
drag, startPoint x: 1107, startPoint y: 313, endPoint x: 964, endPoint y: 402, distance: 168.5
click at [964, 402] on div "a. -27 b. 494" at bounding box center [655, 369] width 1086 height 178
click at [962, 413] on icon "-169" at bounding box center [926, 376] width 160 height 160
click at [656, 309] on input "e. -169" at bounding box center [655, 306] width 1 height 5
radio input "true"
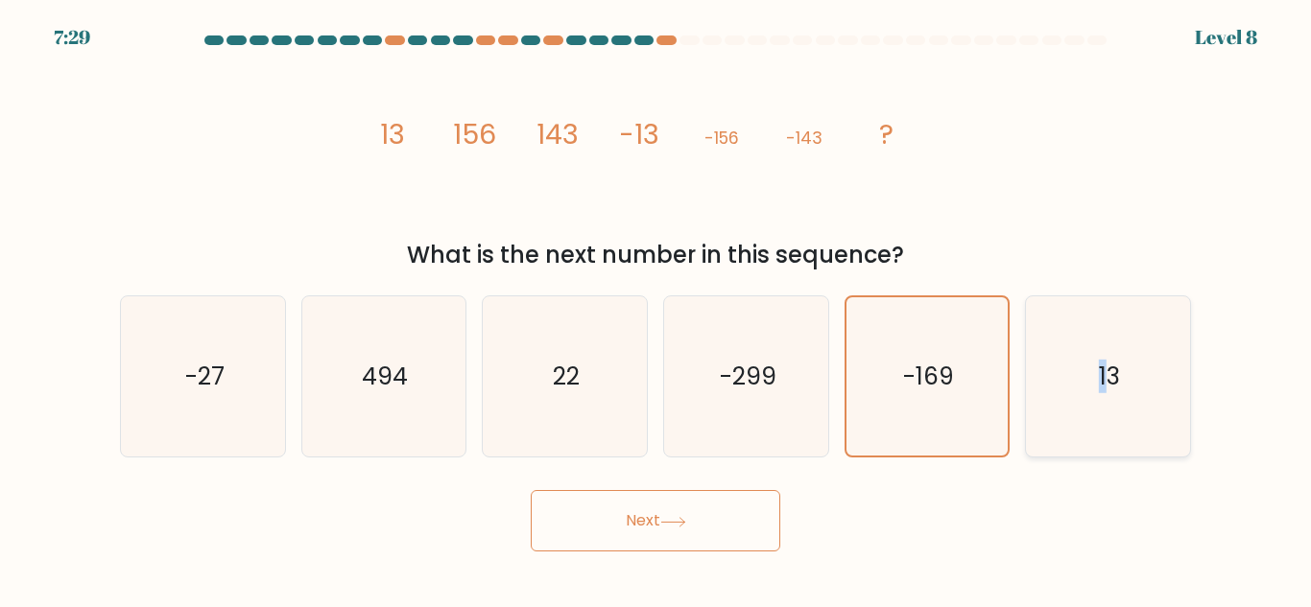
click at [1030, 400] on icon "13" at bounding box center [1108, 376] width 160 height 160
click at [656, 309] on input "f. 13" at bounding box center [655, 306] width 1 height 5
radio input "true"
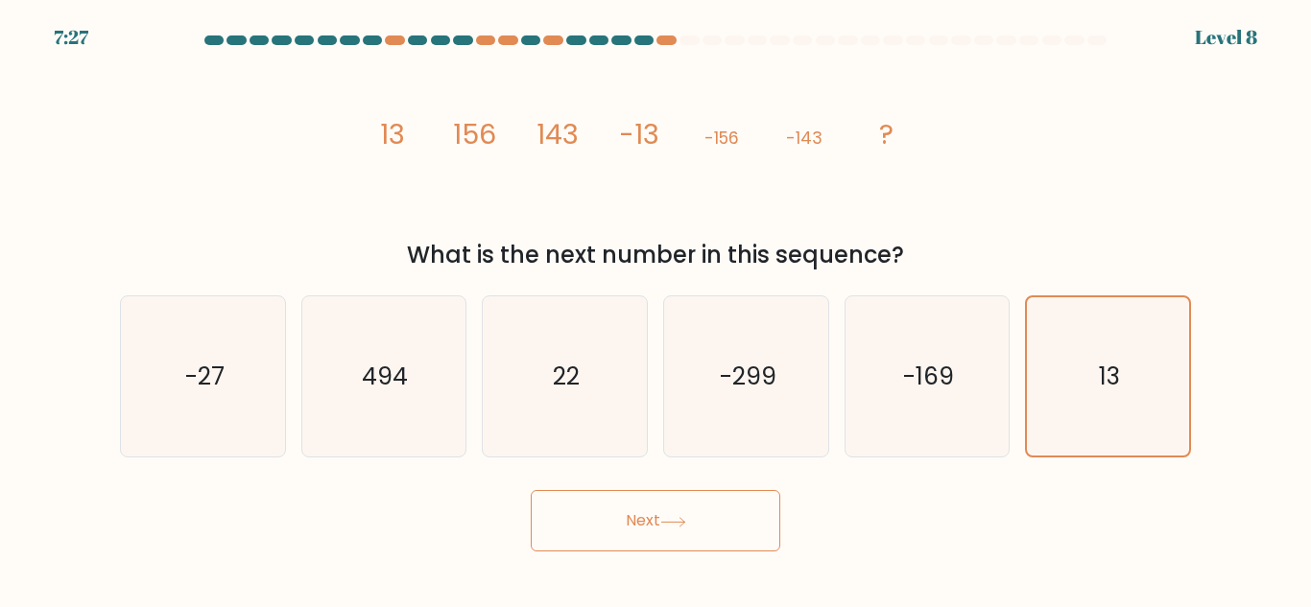
click at [760, 517] on button "Next" at bounding box center [655, 520] width 249 height 61
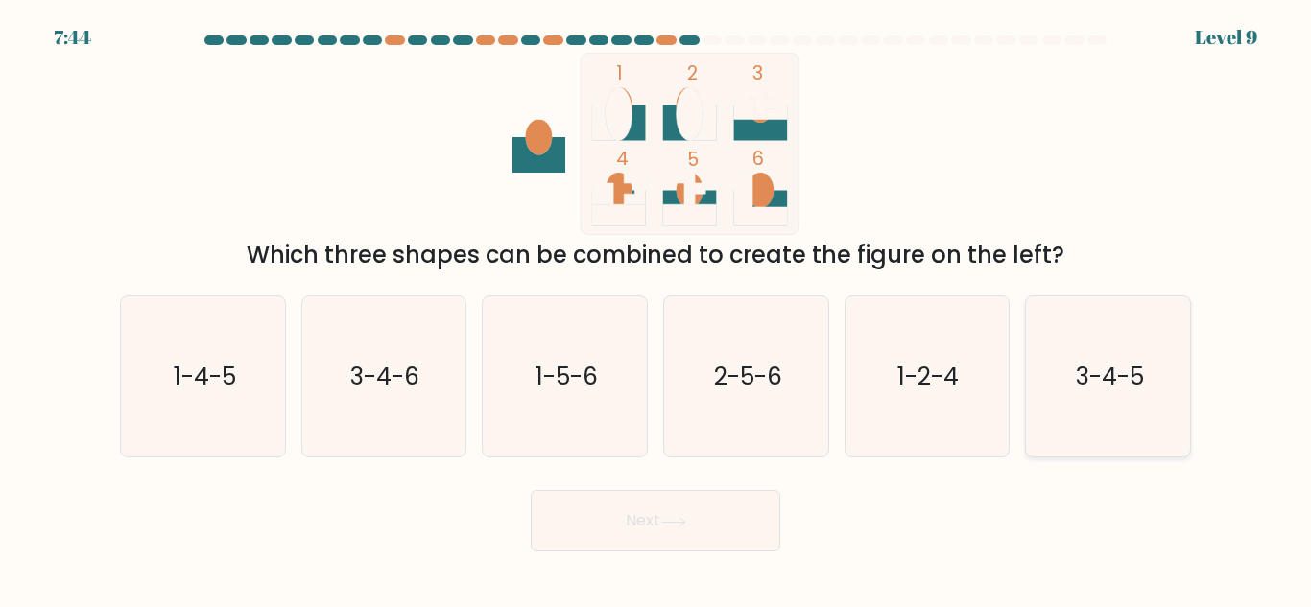
click at [1093, 399] on icon "3-4-5" at bounding box center [1108, 376] width 160 height 160
click at [656, 309] on input "f. 3-4-5" at bounding box center [655, 306] width 1 height 5
radio input "true"
click at [739, 519] on button "Next" at bounding box center [655, 520] width 249 height 61
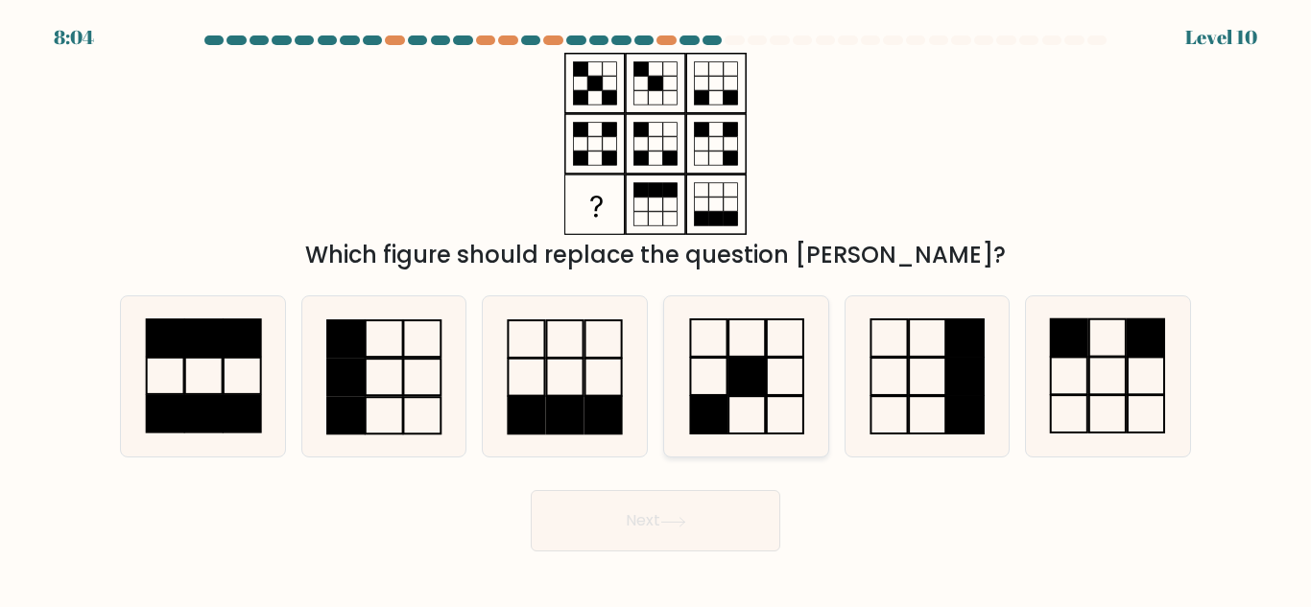
click at [767, 435] on icon at bounding box center [746, 376] width 160 height 160
click at [656, 309] on input "d." at bounding box center [655, 306] width 1 height 5
radio input "true"
click at [728, 520] on button "Next" at bounding box center [655, 520] width 249 height 61
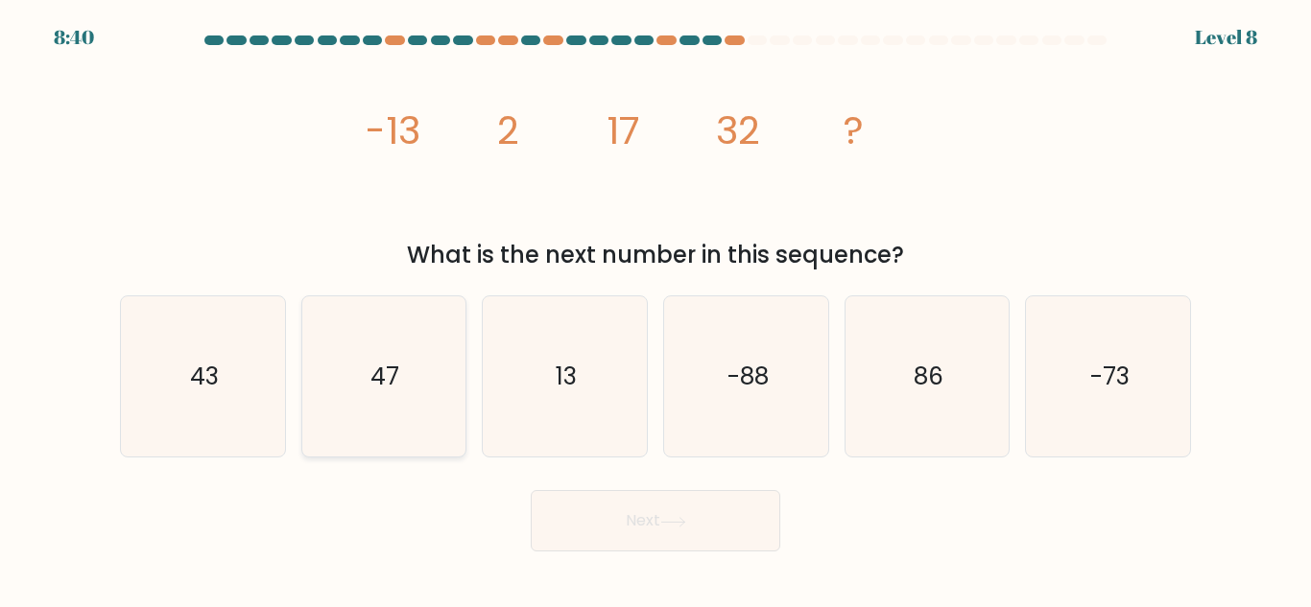
click at [324, 376] on icon "47" at bounding box center [383, 376] width 160 height 160
click at [655, 309] on input "b. 47" at bounding box center [655, 306] width 1 height 5
radio input "true"
click at [604, 532] on button "Next" at bounding box center [655, 520] width 249 height 61
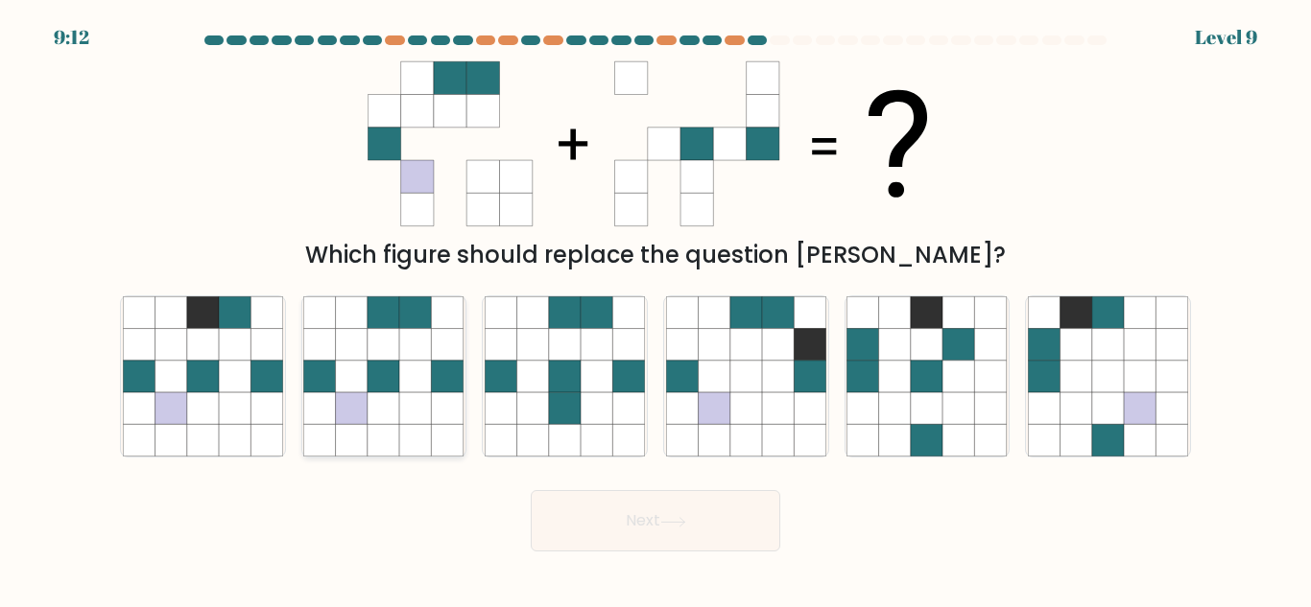
click at [388, 451] on icon at bounding box center [383, 441] width 32 height 32
click at [655, 309] on input "b." at bounding box center [655, 306] width 1 height 5
radio input "true"
click at [564, 501] on button "Next" at bounding box center [655, 520] width 249 height 61
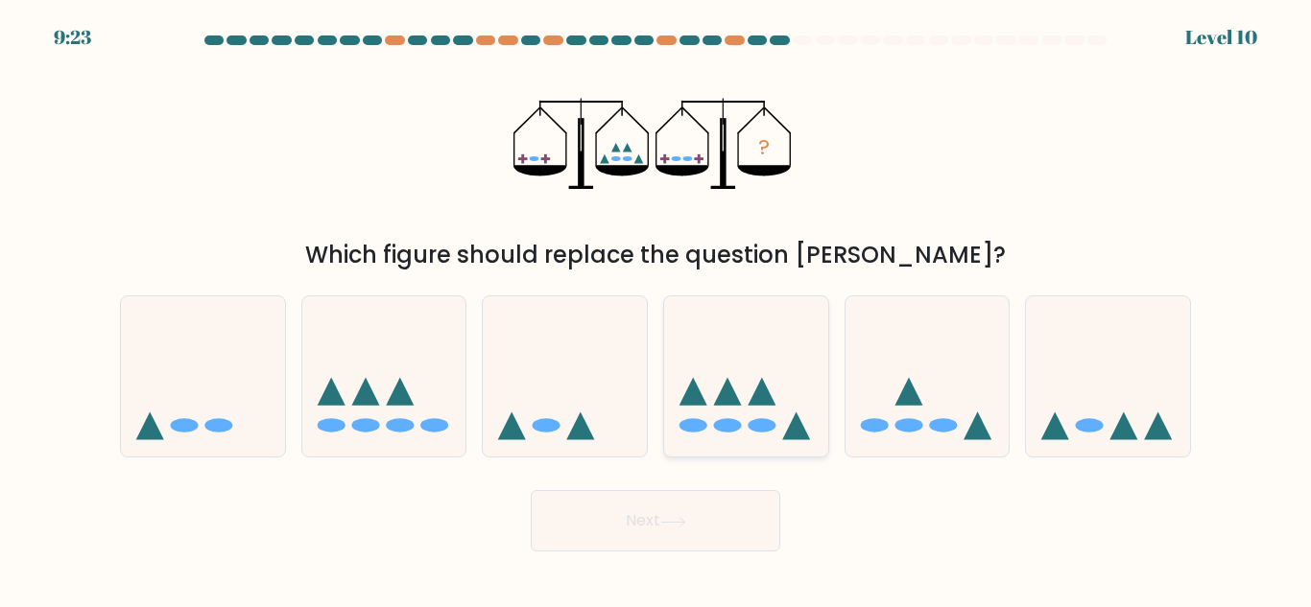
click at [708, 448] on div at bounding box center [746, 377] width 166 height 162
click at [656, 309] on input "d." at bounding box center [655, 306] width 1 height 5
radio input "true"
click at [687, 500] on button "Next" at bounding box center [655, 520] width 249 height 61
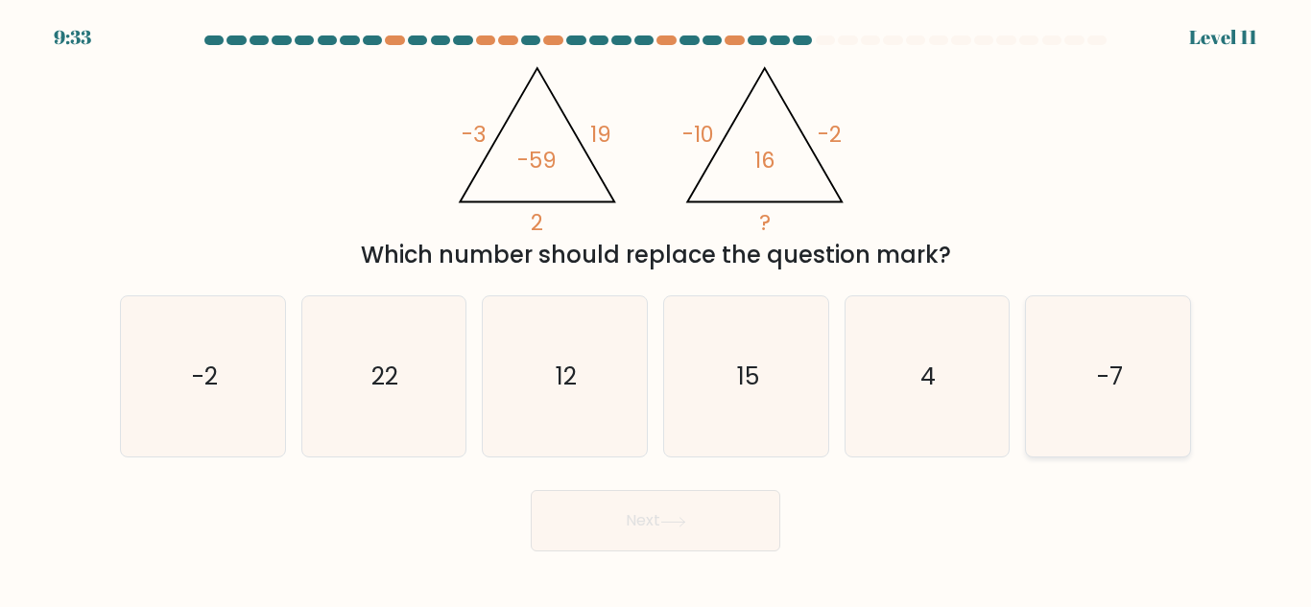
click at [1134, 406] on icon "-7" at bounding box center [1108, 376] width 160 height 160
click at [656, 309] on input "f. -7" at bounding box center [655, 306] width 1 height 5
radio input "true"
click at [646, 506] on button "Next" at bounding box center [655, 520] width 249 height 61
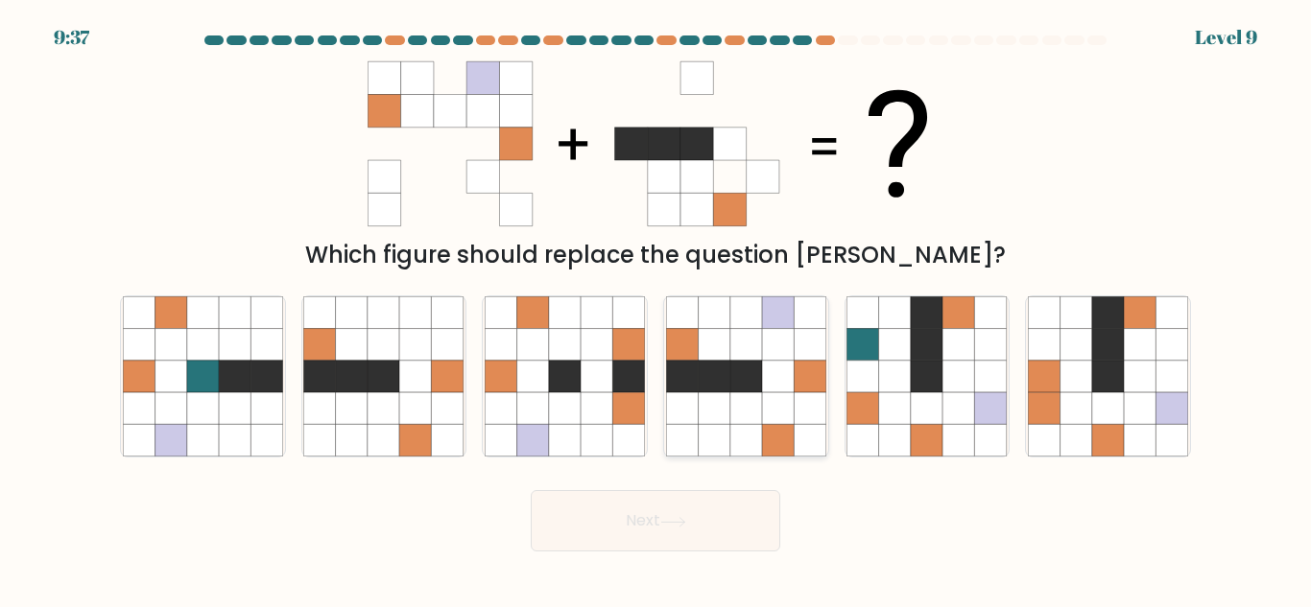
click at [766, 396] on icon at bounding box center [778, 408] width 32 height 32
click at [656, 309] on input "d." at bounding box center [655, 306] width 1 height 5
radio input "true"
click at [750, 486] on div "Next" at bounding box center [655, 516] width 1094 height 71
click at [652, 537] on button "Next" at bounding box center [655, 520] width 249 height 61
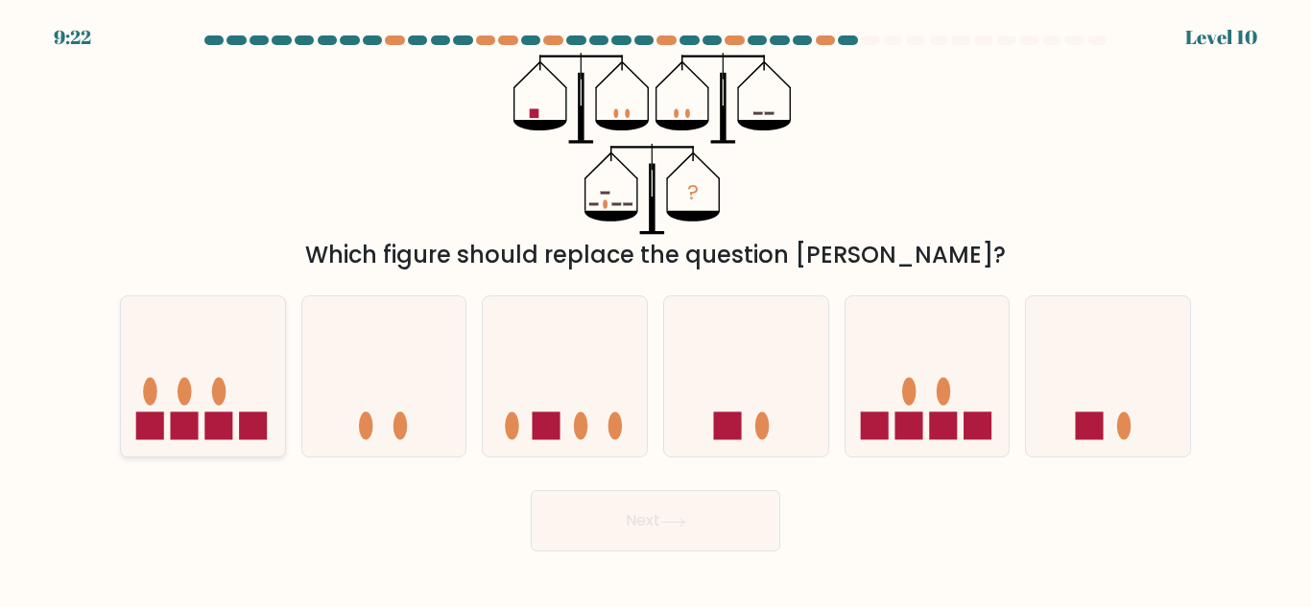
click at [225, 368] on icon at bounding box center [203, 376] width 164 height 135
click at [655, 309] on input "a." at bounding box center [655, 306] width 1 height 5
radio input "true"
click at [541, 439] on rect at bounding box center [547, 427] width 28 height 28
click at [655, 309] on input "c." at bounding box center [655, 306] width 1 height 5
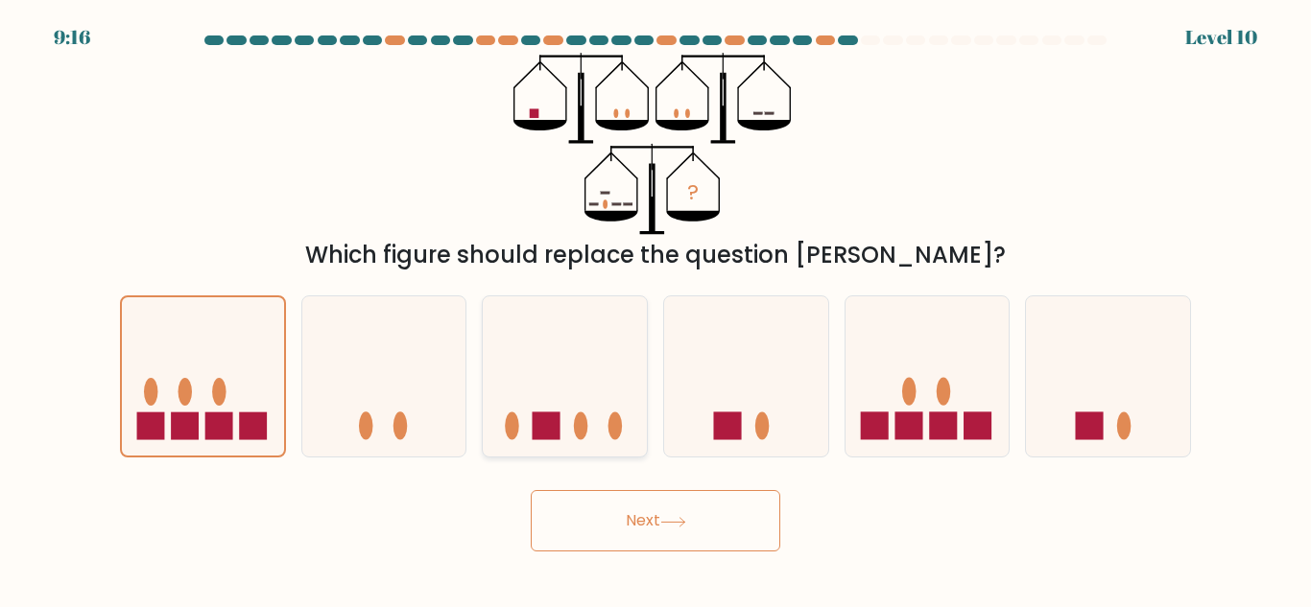
radio input "true"
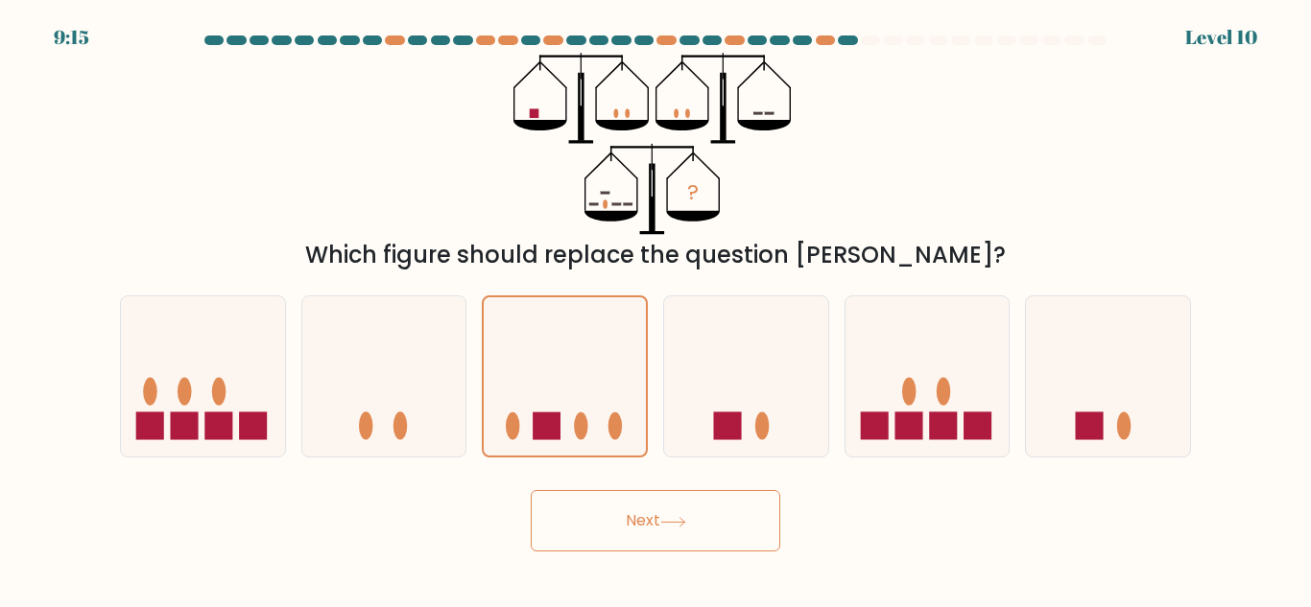
click at [575, 514] on button "Next" at bounding box center [655, 520] width 249 height 61
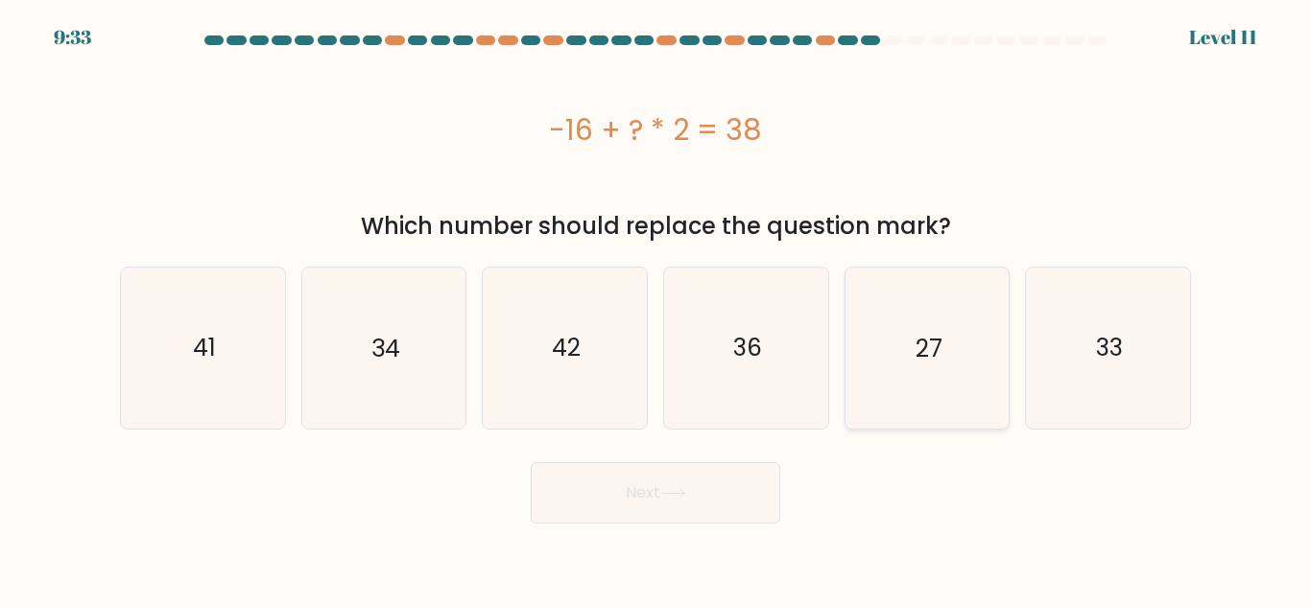
click at [918, 333] on text "27" at bounding box center [928, 348] width 27 height 34
click at [656, 309] on input "e. 27" at bounding box center [655, 306] width 1 height 5
radio input "true"
click at [746, 482] on button "Next" at bounding box center [655, 492] width 249 height 61
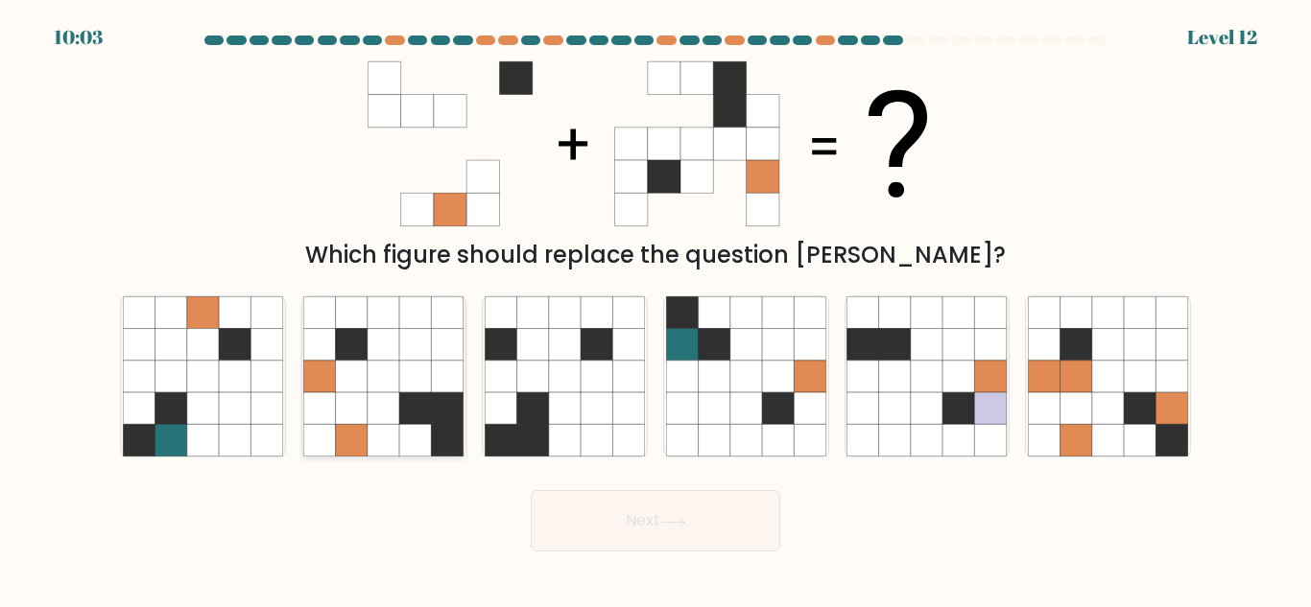
click at [410, 434] on icon at bounding box center [416, 441] width 32 height 32
click at [655, 309] on input "b." at bounding box center [655, 306] width 1 height 5
radio input "true"
click at [586, 511] on button "Next" at bounding box center [655, 520] width 249 height 61
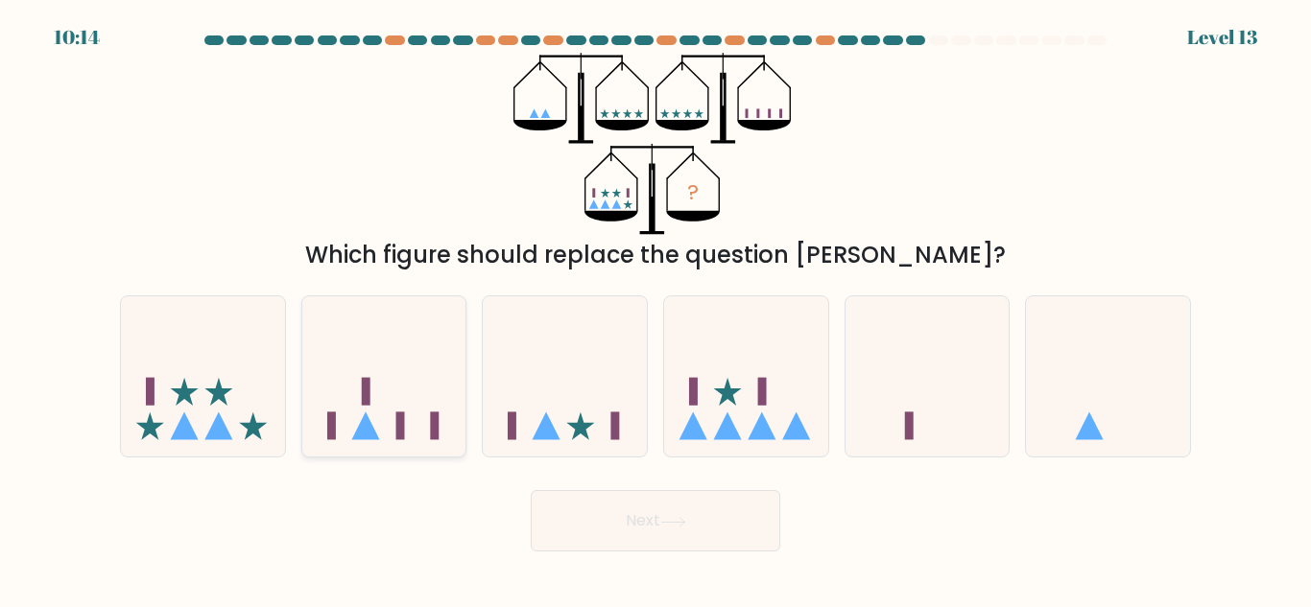
click at [432, 397] on icon at bounding box center [384, 376] width 164 height 135
click at [655, 309] on input "b." at bounding box center [655, 306] width 1 height 5
radio input "true"
click at [604, 490] on button "Next" at bounding box center [655, 520] width 249 height 61
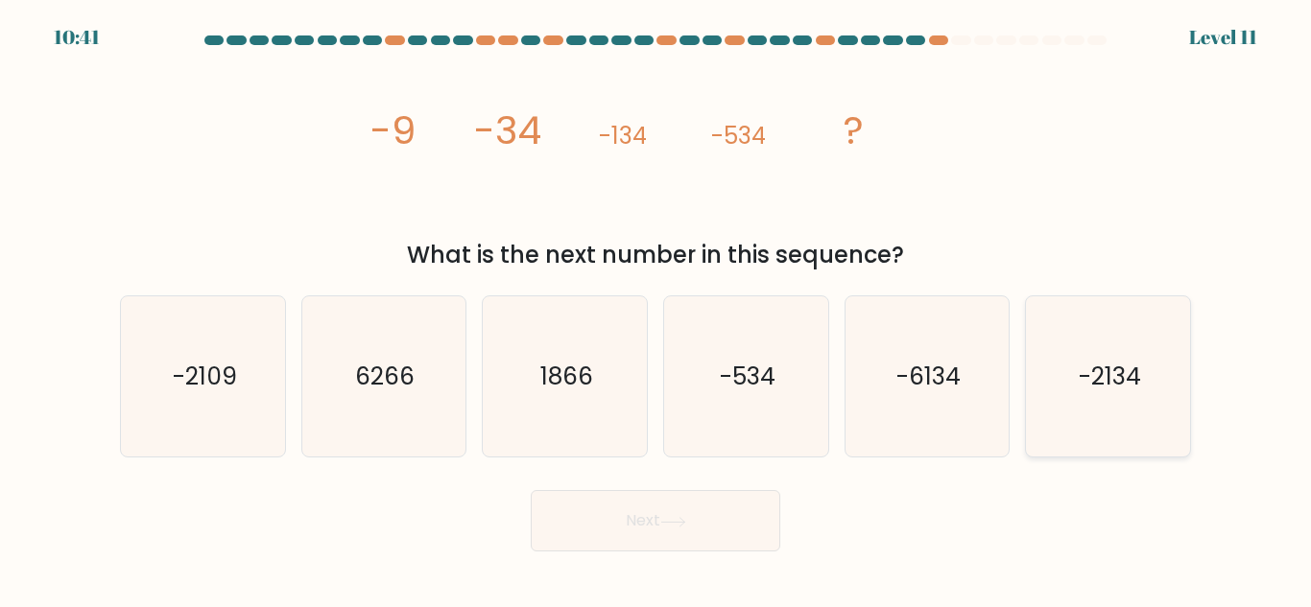
click at [1036, 396] on icon "-2134" at bounding box center [1108, 376] width 160 height 160
click at [656, 309] on input "f. -2134" at bounding box center [655, 306] width 1 height 5
radio input "true"
click at [761, 519] on button "Next" at bounding box center [655, 520] width 249 height 61
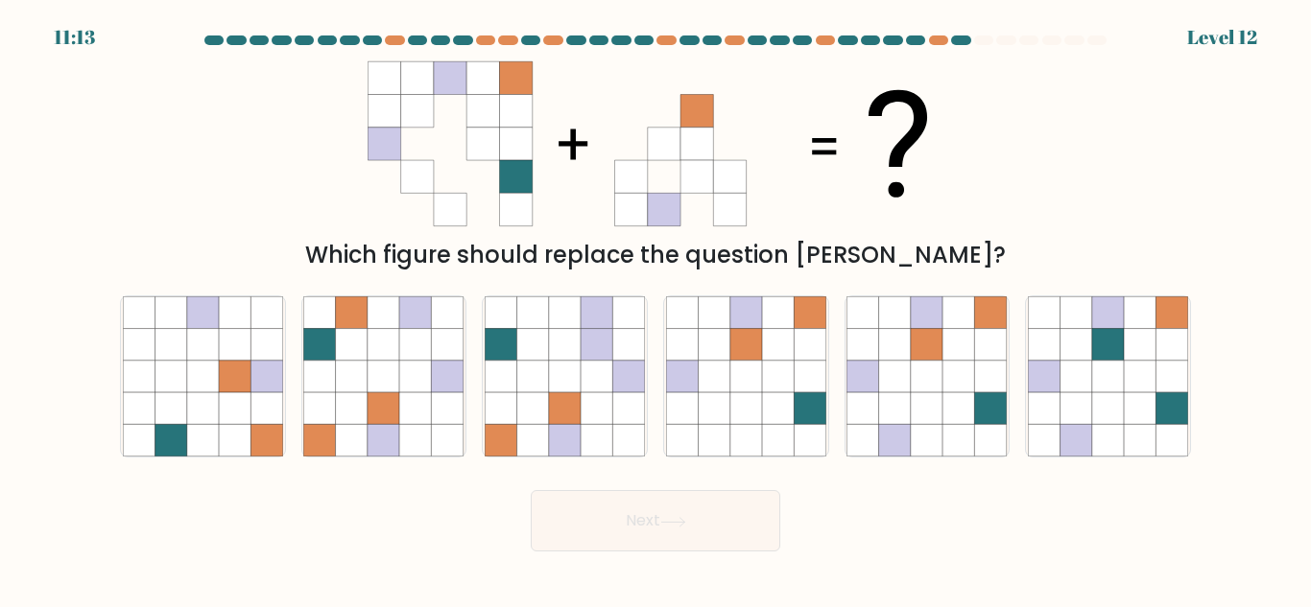
click at [174, 473] on form at bounding box center [655, 294] width 1311 height 516
click at [190, 431] on icon at bounding box center [203, 441] width 32 height 32
click at [655, 309] on input "a." at bounding box center [655, 306] width 1 height 5
radio input "true"
click at [557, 510] on button "Next" at bounding box center [655, 520] width 249 height 61
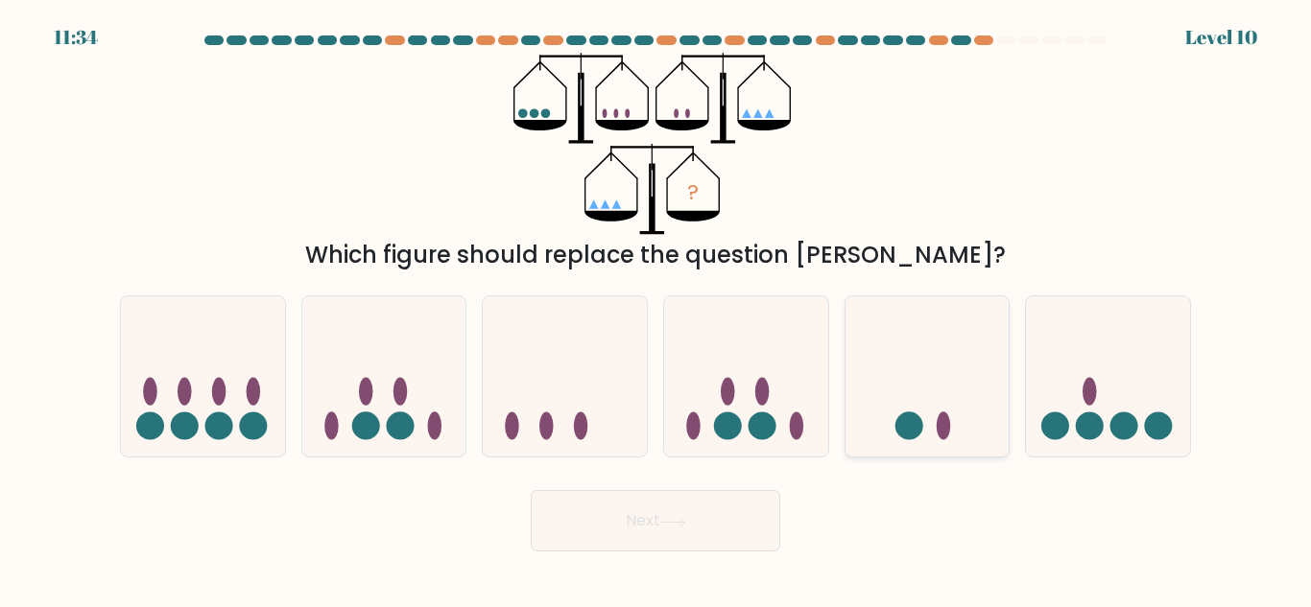
click at [898, 423] on circle at bounding box center [908, 427] width 28 height 28
click at [656, 309] on input "e." at bounding box center [655, 306] width 1 height 5
radio input "true"
click at [730, 508] on button "Next" at bounding box center [655, 520] width 249 height 61
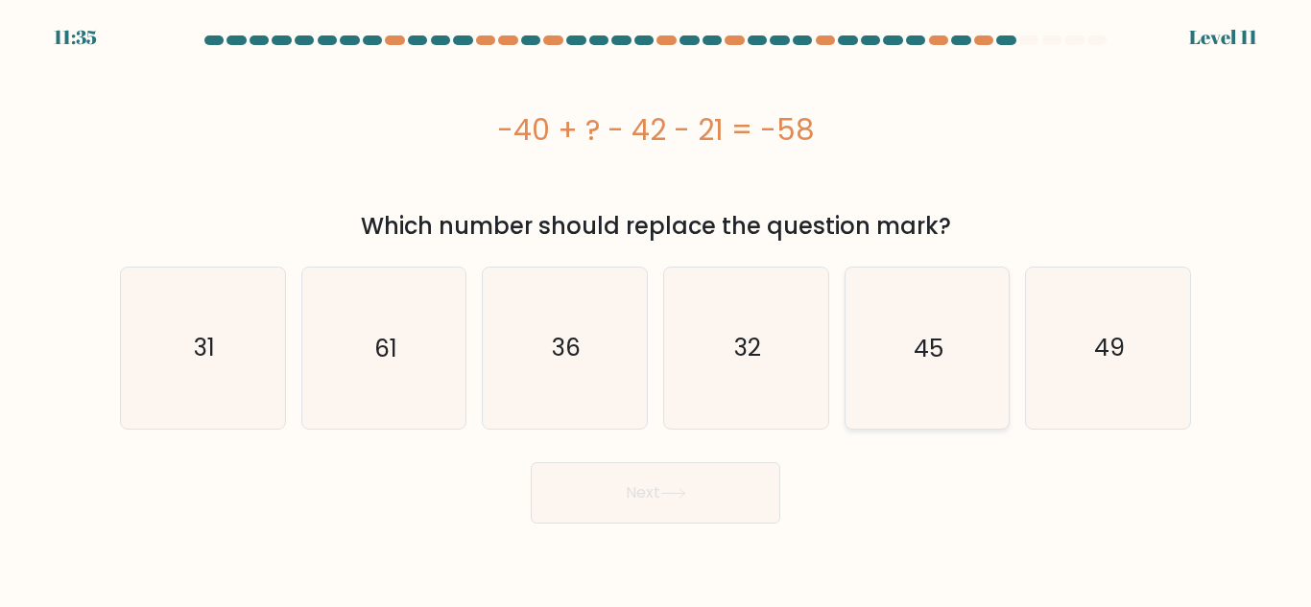
click at [861, 399] on icon "45" at bounding box center [926, 348] width 160 height 160
click at [656, 309] on input "e. 45" at bounding box center [655, 306] width 1 height 5
radio input "true"
click at [684, 514] on button "Next" at bounding box center [655, 492] width 249 height 61
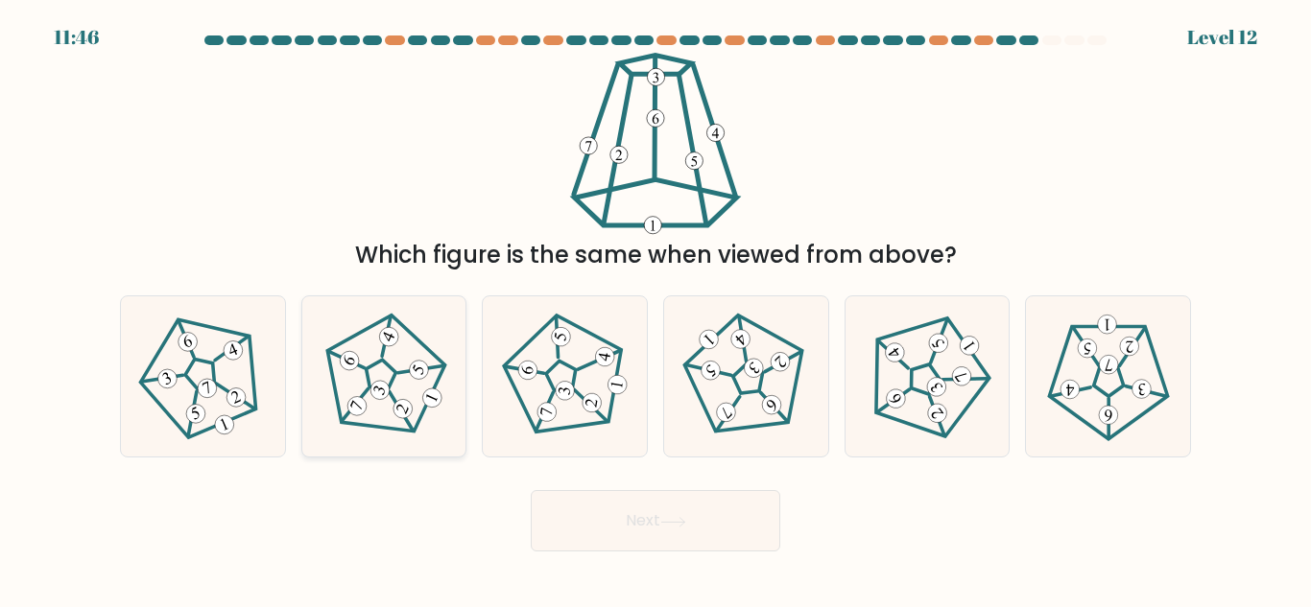
click at [374, 373] on icon at bounding box center [384, 377] width 129 height 129
click at [655, 309] on input "b." at bounding box center [655, 306] width 1 height 5
radio input "true"
click at [574, 528] on button "Next" at bounding box center [655, 520] width 249 height 61
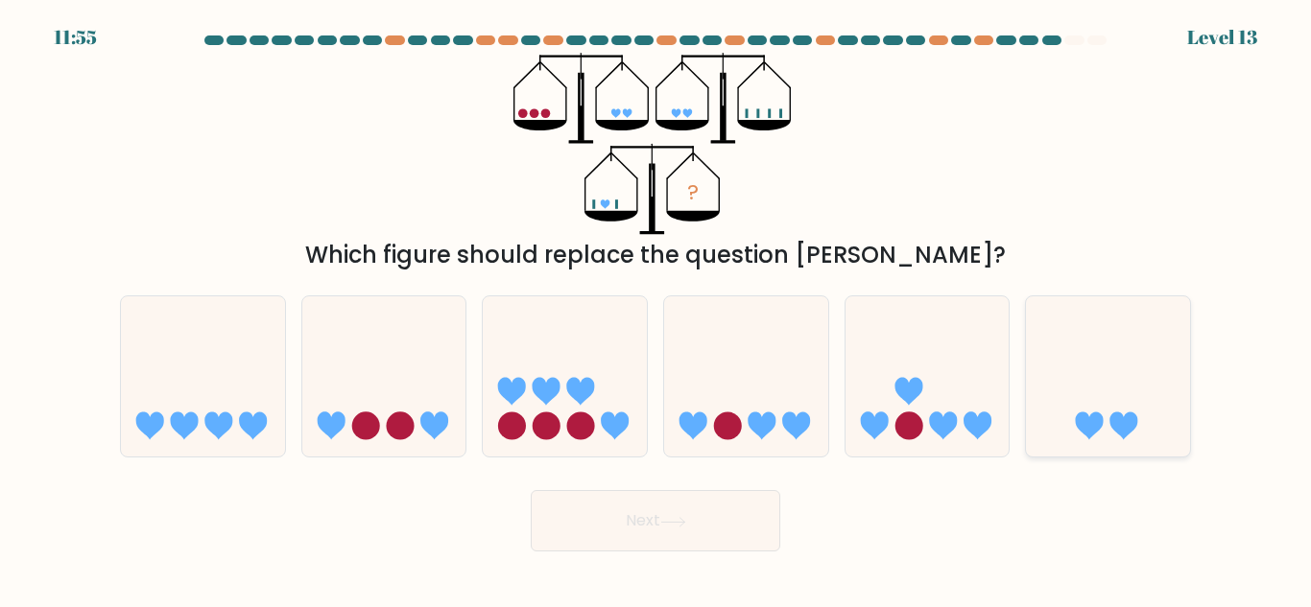
click at [1066, 414] on icon at bounding box center [1108, 376] width 164 height 135
click at [656, 309] on input "f." at bounding box center [655, 306] width 1 height 5
radio input "true"
click at [796, 512] on div "Next" at bounding box center [655, 516] width 1094 height 71
click at [731, 506] on button "Next" at bounding box center [655, 520] width 249 height 61
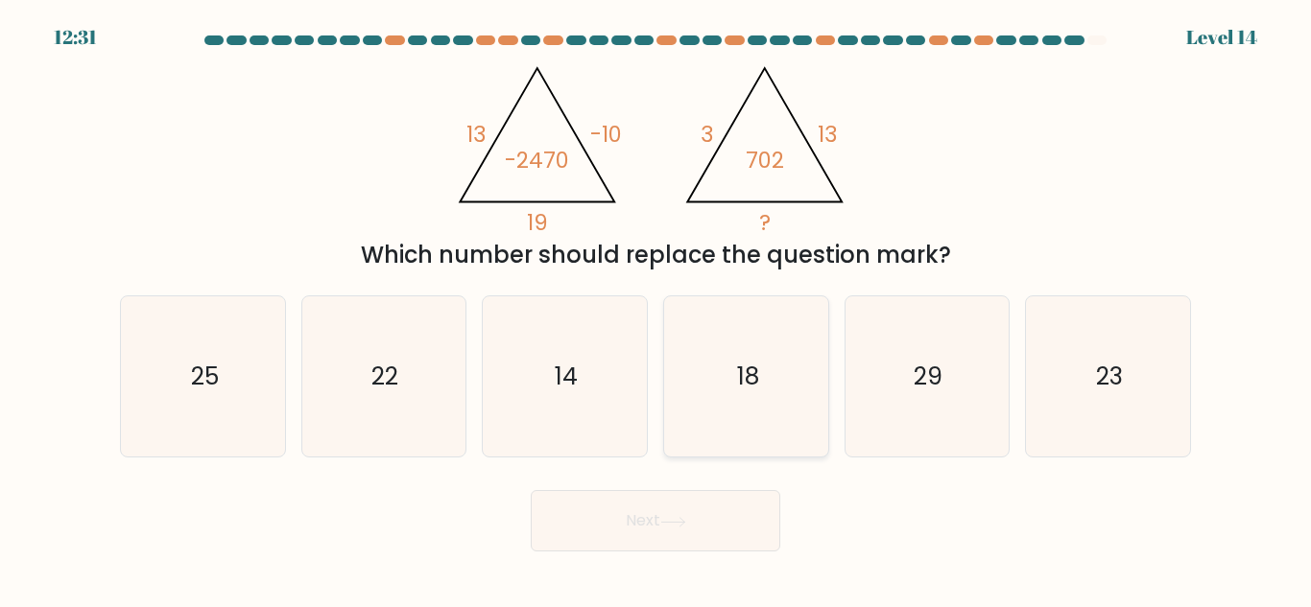
click at [802, 439] on icon "18" at bounding box center [746, 376] width 160 height 160
click at [656, 309] on input "d. 18" at bounding box center [655, 306] width 1 height 5
radio input "true"
click at [739, 500] on button "Next" at bounding box center [655, 520] width 249 height 61
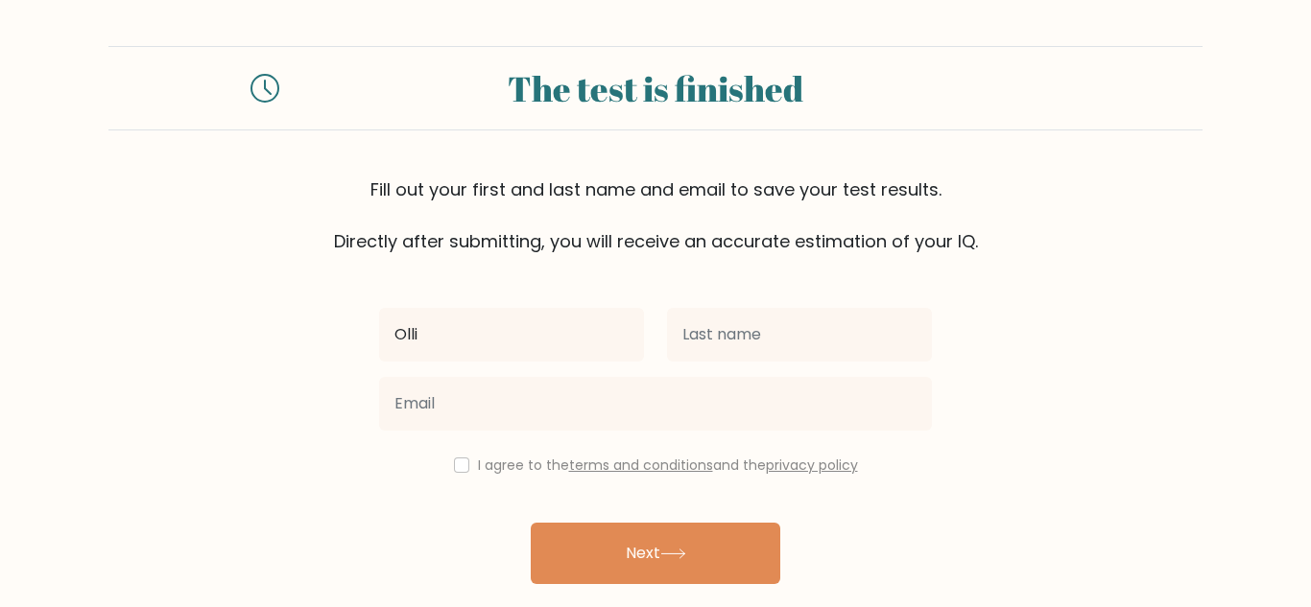
type input "Olli"
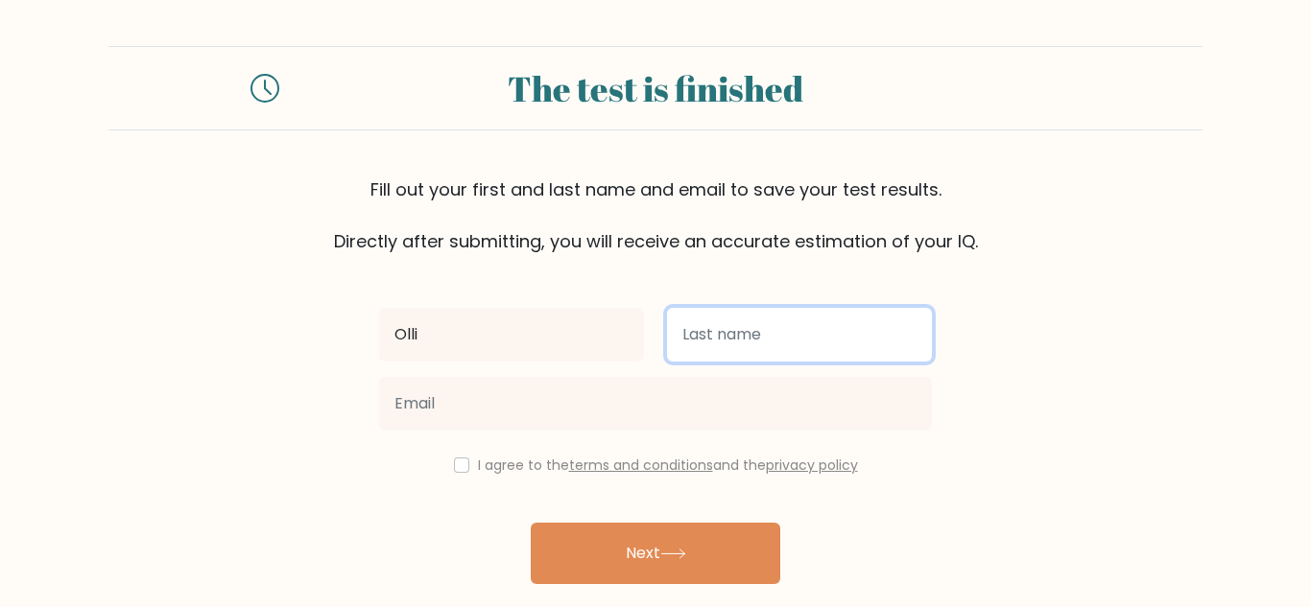
click at [769, 342] on input "text" at bounding box center [799, 335] width 265 height 54
type input "Phelps"
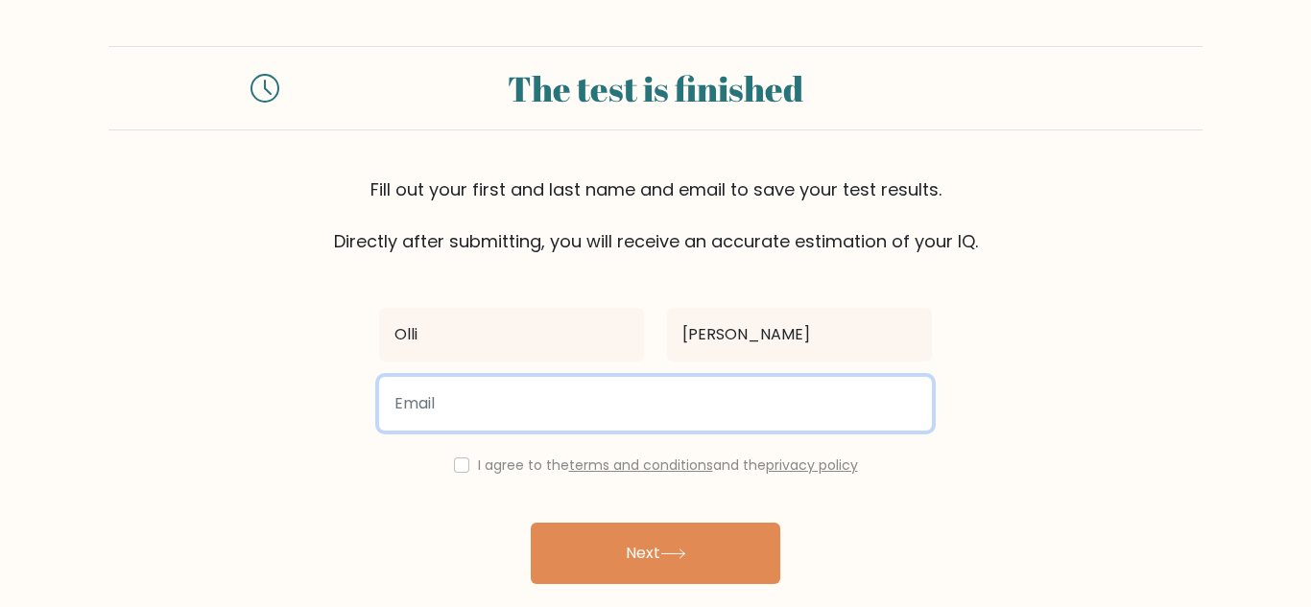
click at [708, 424] on input "email" at bounding box center [655, 404] width 553 height 54
type input "ephelps959@mattawanschools.org"
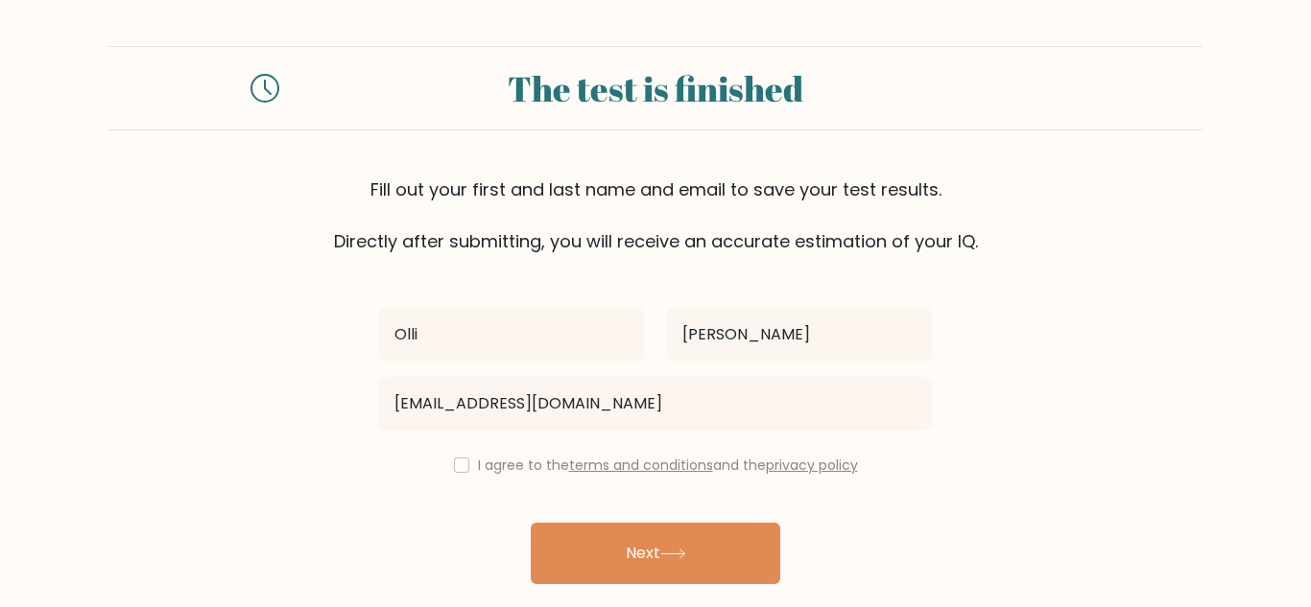
drag, startPoint x: 600, startPoint y: 544, endPoint x: 490, endPoint y: 475, distance: 129.4
click at [490, 475] on div "Olli Phelps ephelps959@mattawanschools.org I agree to the terms and conditions …" at bounding box center [655, 440] width 576 height 373
click at [459, 462] on input "checkbox" at bounding box center [461, 465] width 15 height 15
checkbox input "true"
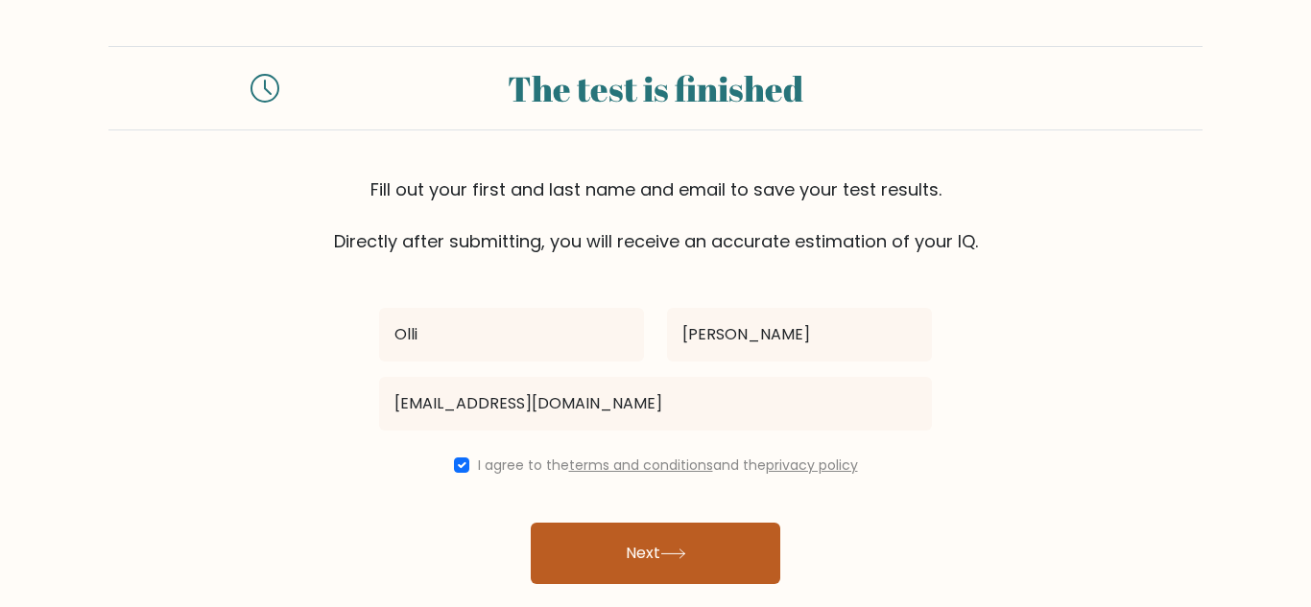
click at [569, 543] on button "Next" at bounding box center [655, 553] width 249 height 61
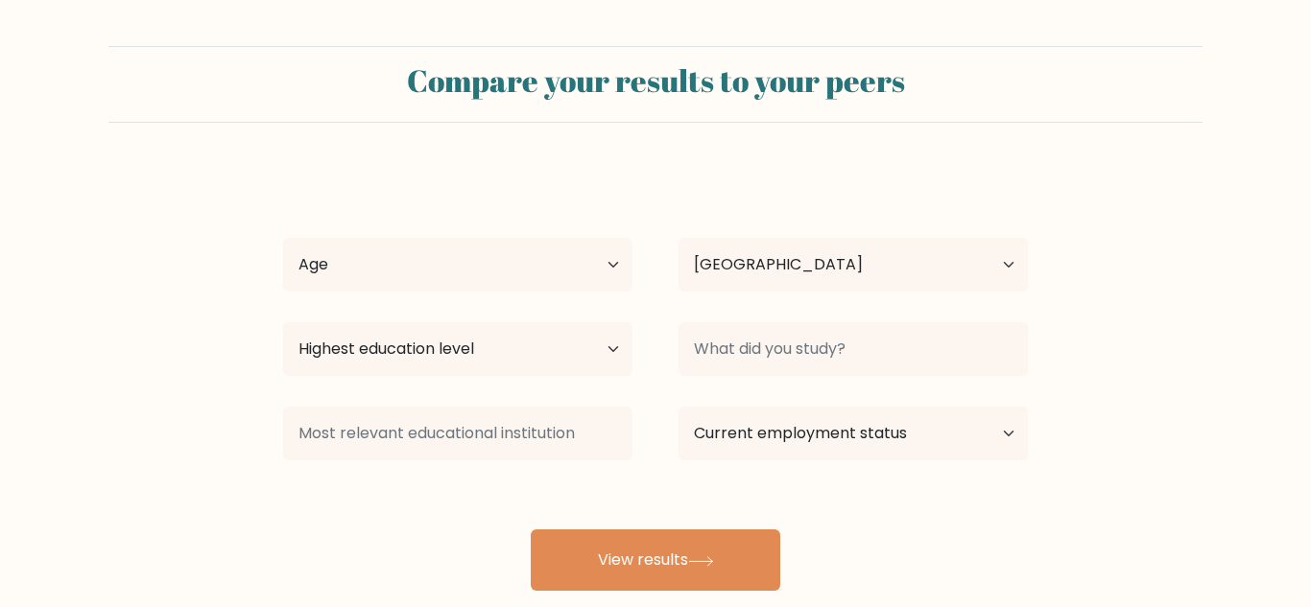
select select "US"
click at [395, 278] on select "Age Under [DEMOGRAPHIC_DATA] [DEMOGRAPHIC_DATA] [DEMOGRAPHIC_DATA] [DEMOGRAPHIC…" at bounding box center [457, 265] width 349 height 54
select select "min_18"
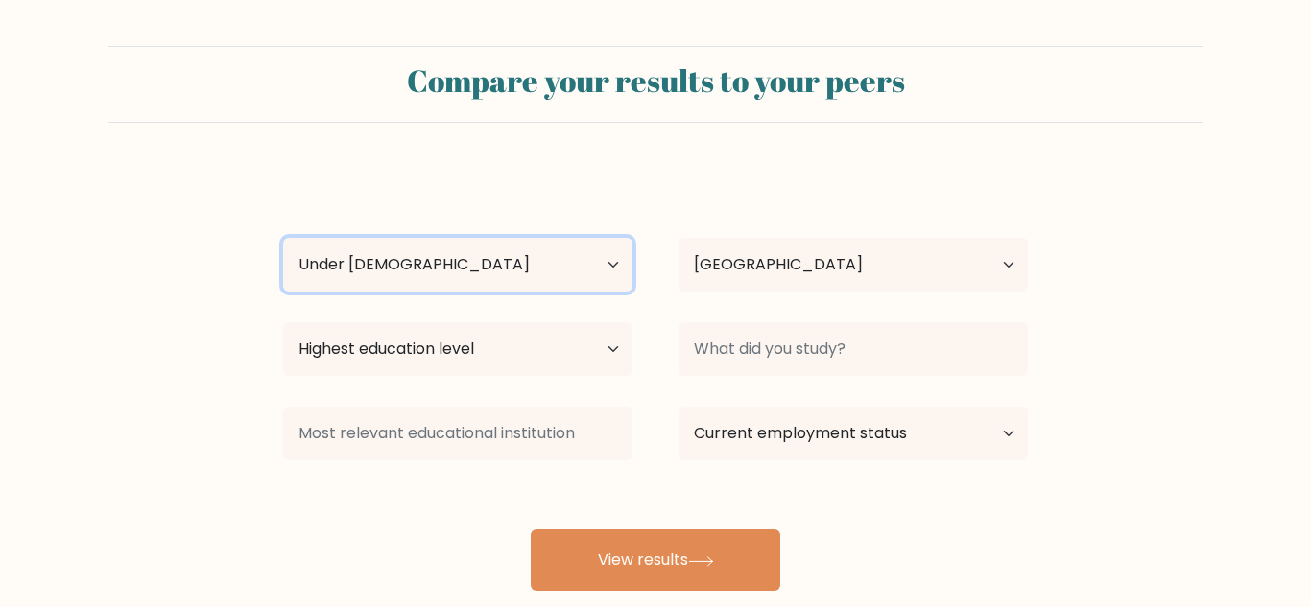
click at [283, 238] on select "Age Under [DEMOGRAPHIC_DATA] [DEMOGRAPHIC_DATA] [DEMOGRAPHIC_DATA] [DEMOGRAPHIC…" at bounding box center [457, 265] width 349 height 54
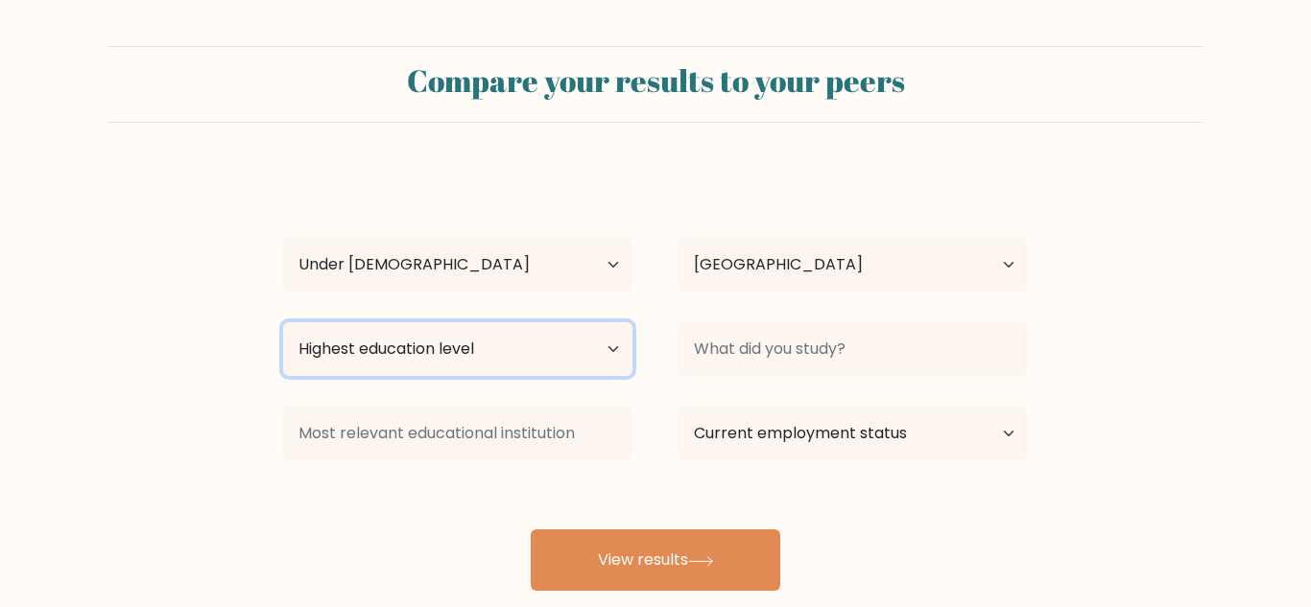
click at [405, 341] on select "Highest education level No schooling Primary Lower Secondary Upper Secondary Oc…" at bounding box center [457, 349] width 349 height 54
click at [283, 322] on select "Highest education level No schooling Primary Lower Secondary Upper Secondary Oc…" at bounding box center [457, 349] width 349 height 54
click at [418, 322] on select "Highest education level No schooling Primary Lower Secondary Upper Secondary Oc…" at bounding box center [457, 349] width 349 height 54
click at [283, 322] on select "Highest education level No schooling Primary Lower Secondary Upper Secondary Oc…" at bounding box center [457, 349] width 349 height 54
click at [582, 356] on select "Highest education level No schooling Primary Lower Secondary Upper Secondary Oc…" at bounding box center [457, 349] width 349 height 54
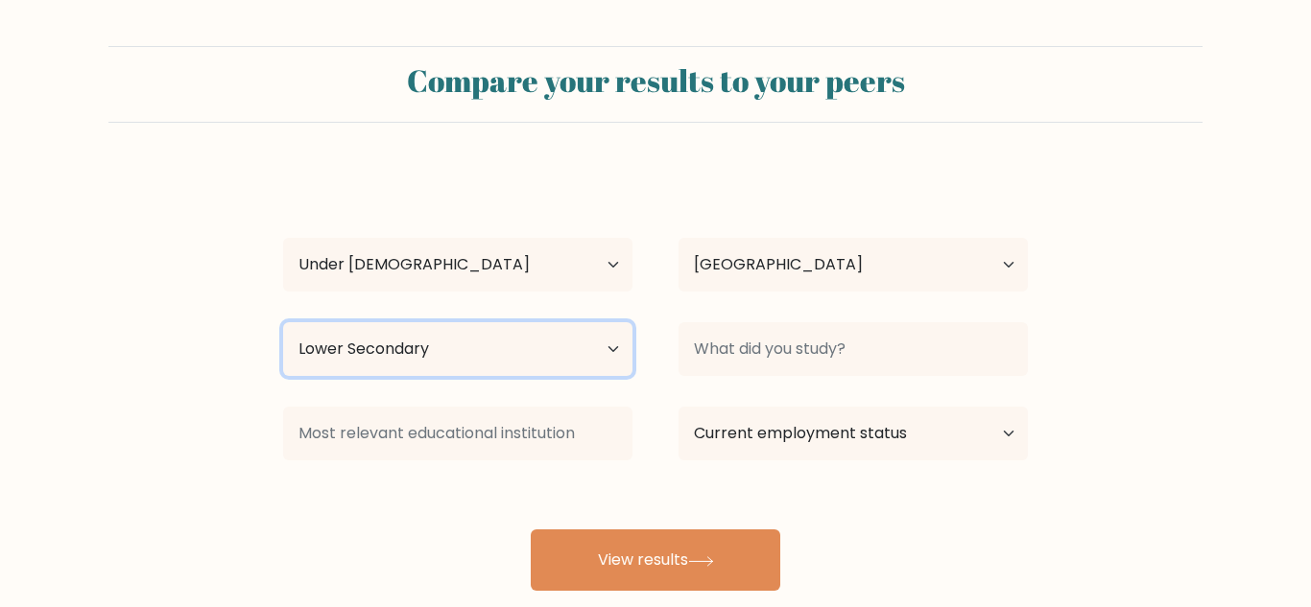
select select "upper_secondary"
click at [283, 322] on select "Highest education level No schooling Primary Lower Secondary Upper Secondary Oc…" at bounding box center [457, 349] width 349 height 54
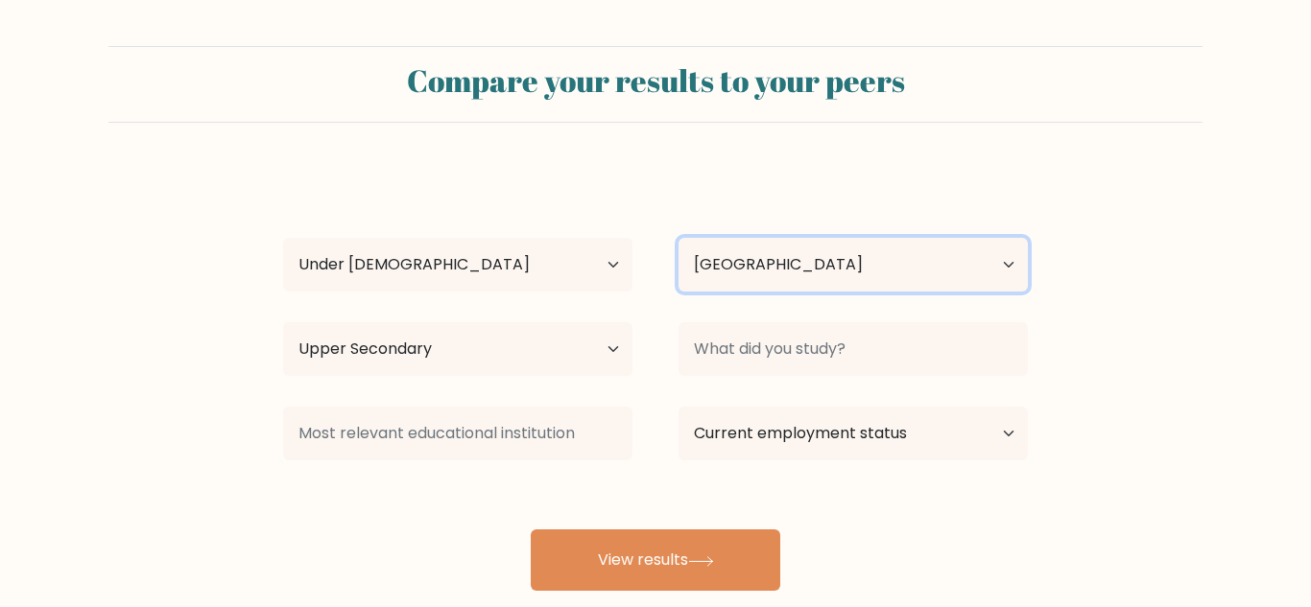
click at [732, 252] on select "Country [GEOGRAPHIC_DATA] [GEOGRAPHIC_DATA] [GEOGRAPHIC_DATA] [US_STATE] [GEOGR…" at bounding box center [852, 265] width 349 height 54
click at [737, 257] on select "Country [GEOGRAPHIC_DATA] [GEOGRAPHIC_DATA] [GEOGRAPHIC_DATA] [US_STATE] [GEOGR…" at bounding box center [852, 265] width 349 height 54
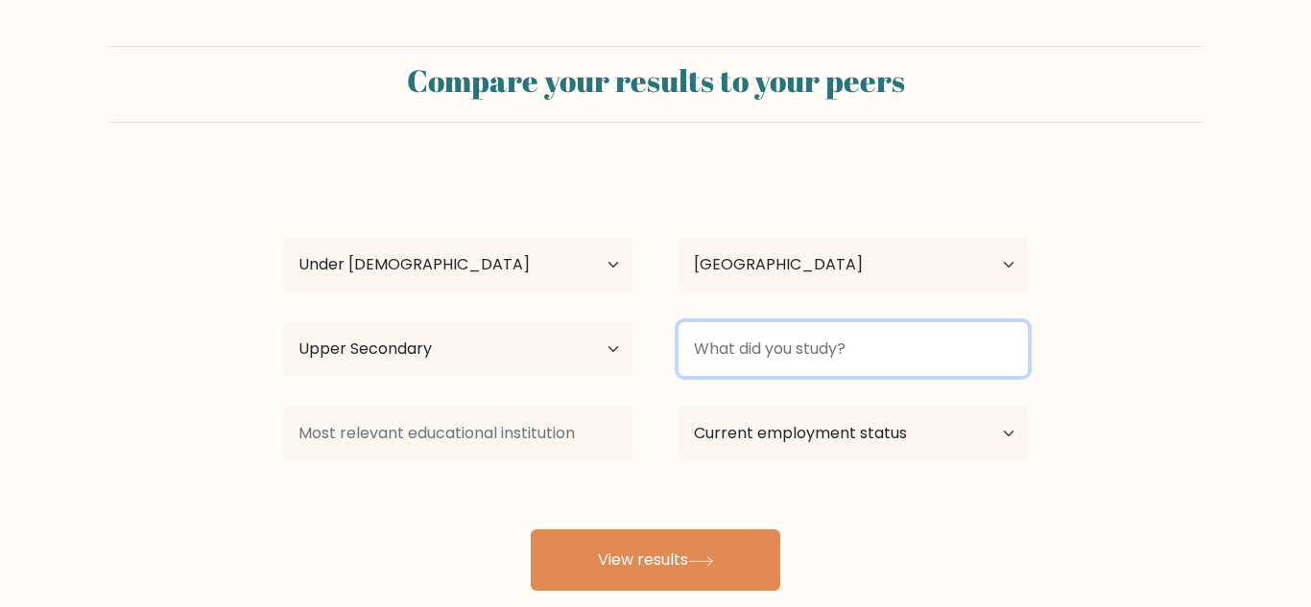
click at [776, 343] on input at bounding box center [852, 349] width 349 height 54
type input "mandatory subjects"
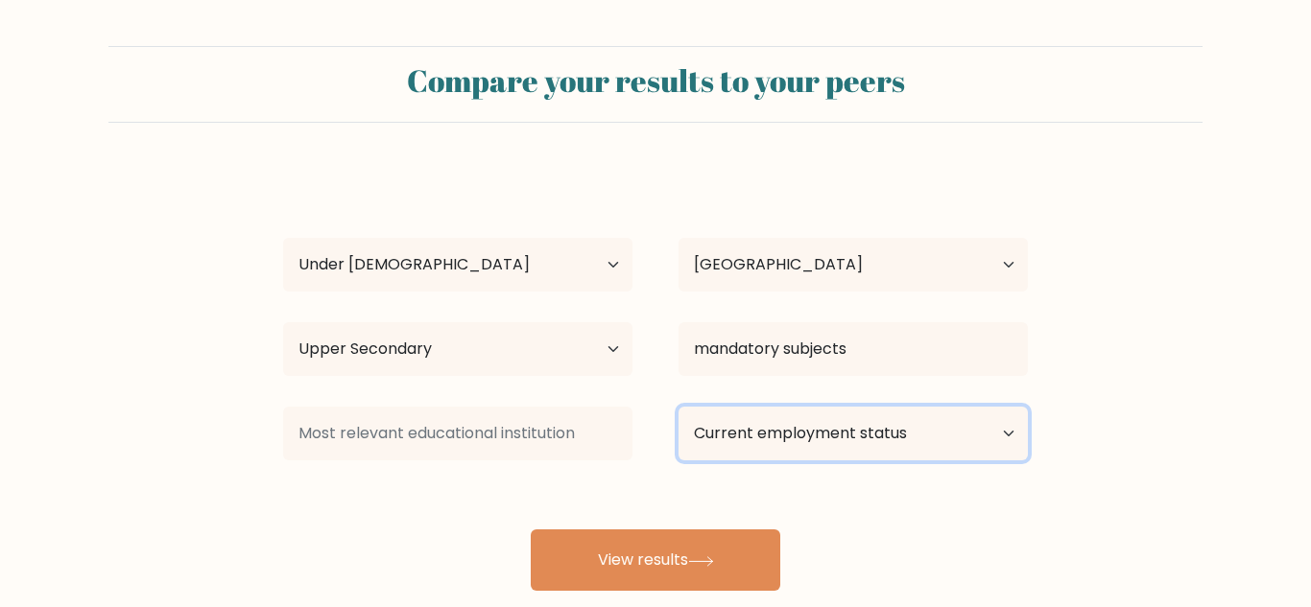
click at [793, 424] on select "Current employment status Employed Student Retired Other / prefer not to answer" at bounding box center [852, 434] width 349 height 54
select select "student"
click at [678, 407] on select "Current employment status Employed Student Retired Other / prefer not to answer" at bounding box center [852, 434] width 349 height 54
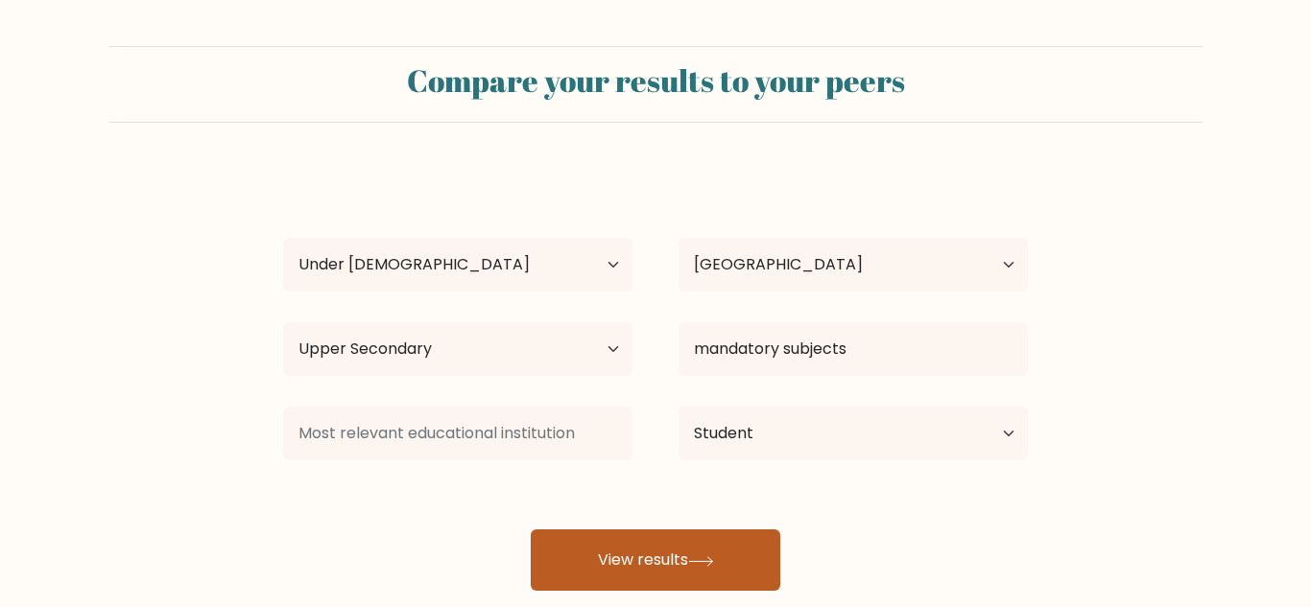
click at [683, 556] on button "View results" at bounding box center [655, 560] width 249 height 61
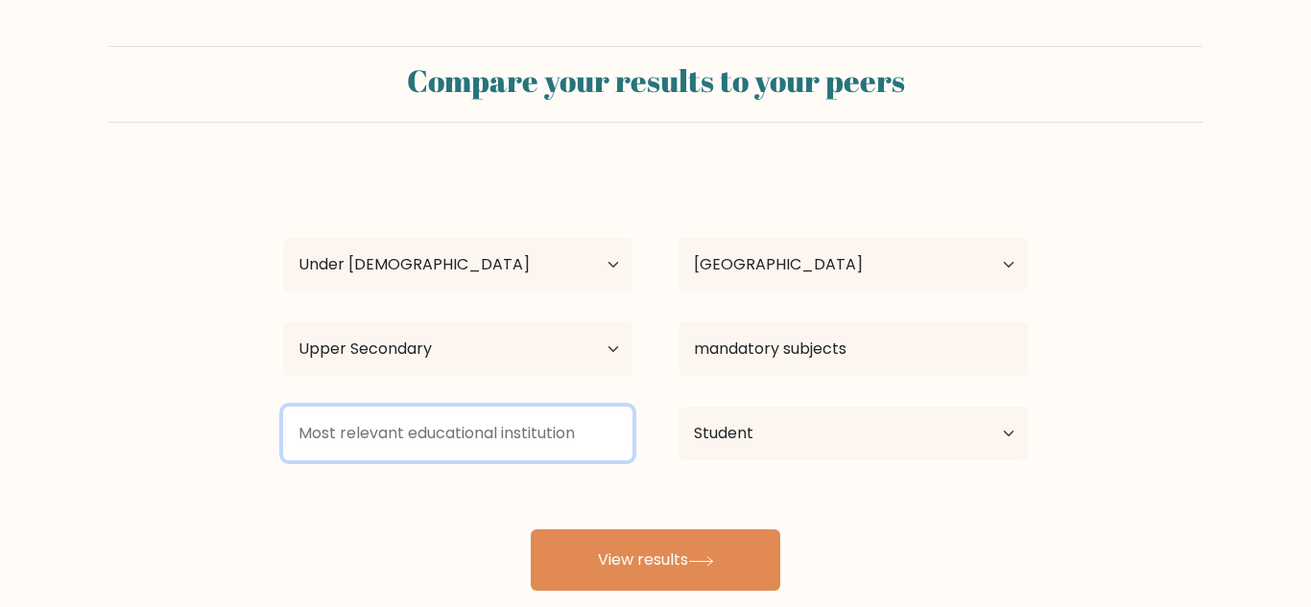
click at [543, 447] on input at bounding box center [457, 434] width 349 height 54
type input "m"
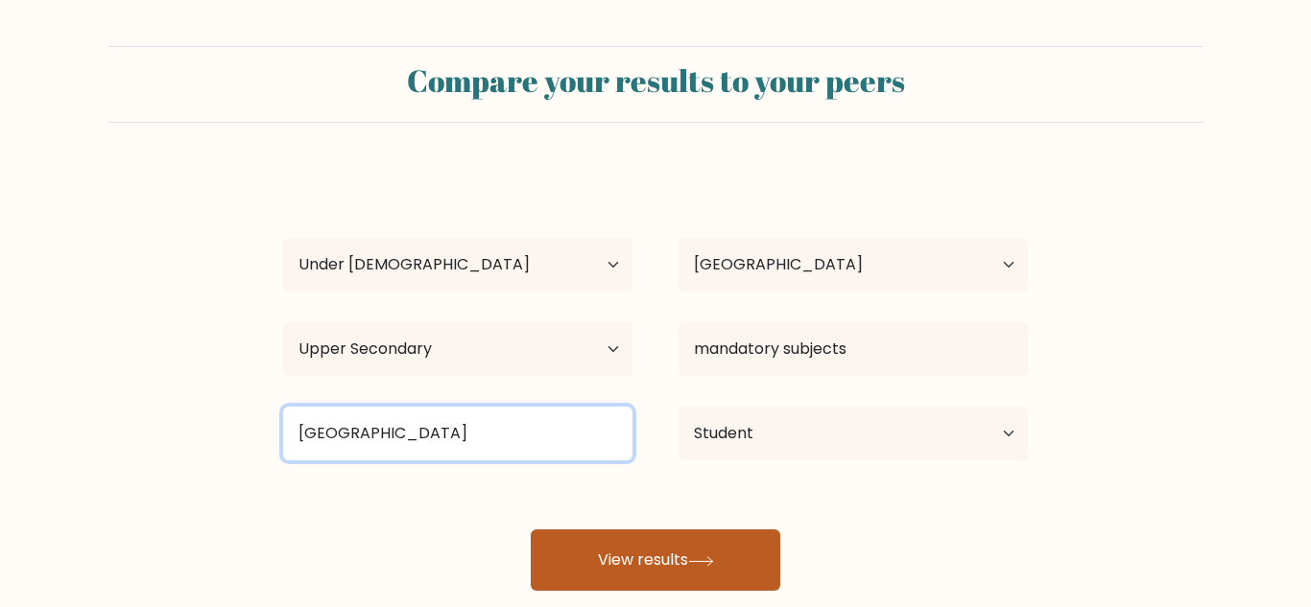
type input "[GEOGRAPHIC_DATA]"
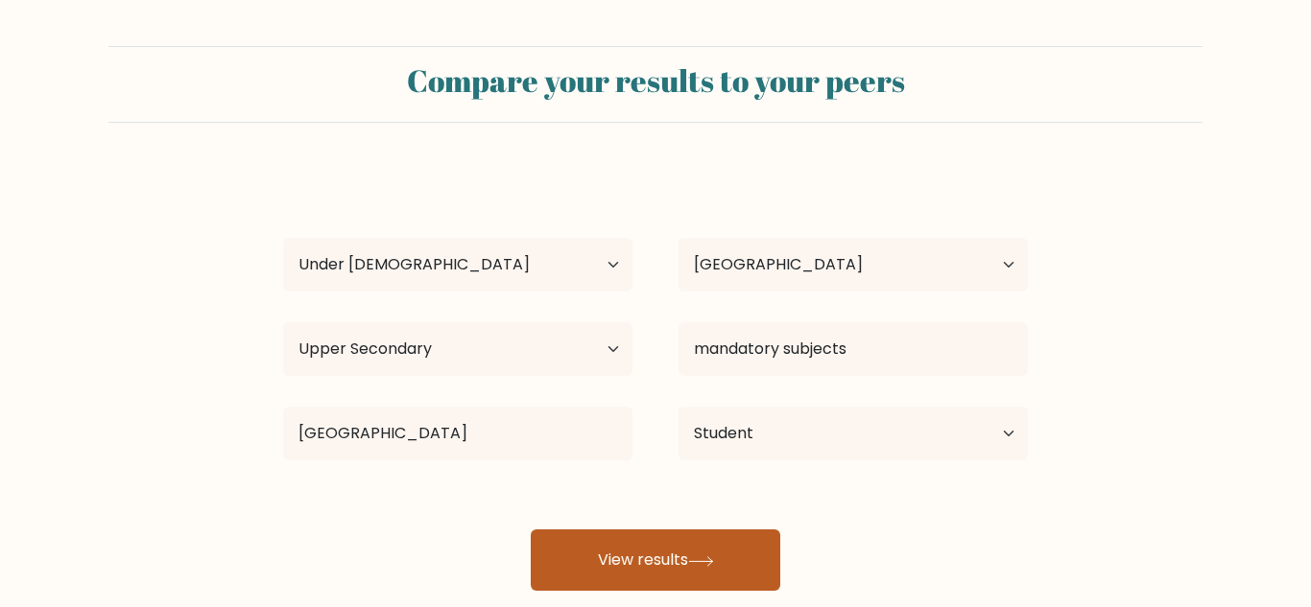
click at [573, 538] on button "View results" at bounding box center [655, 560] width 249 height 61
